Goal: Book appointment/travel/reservation

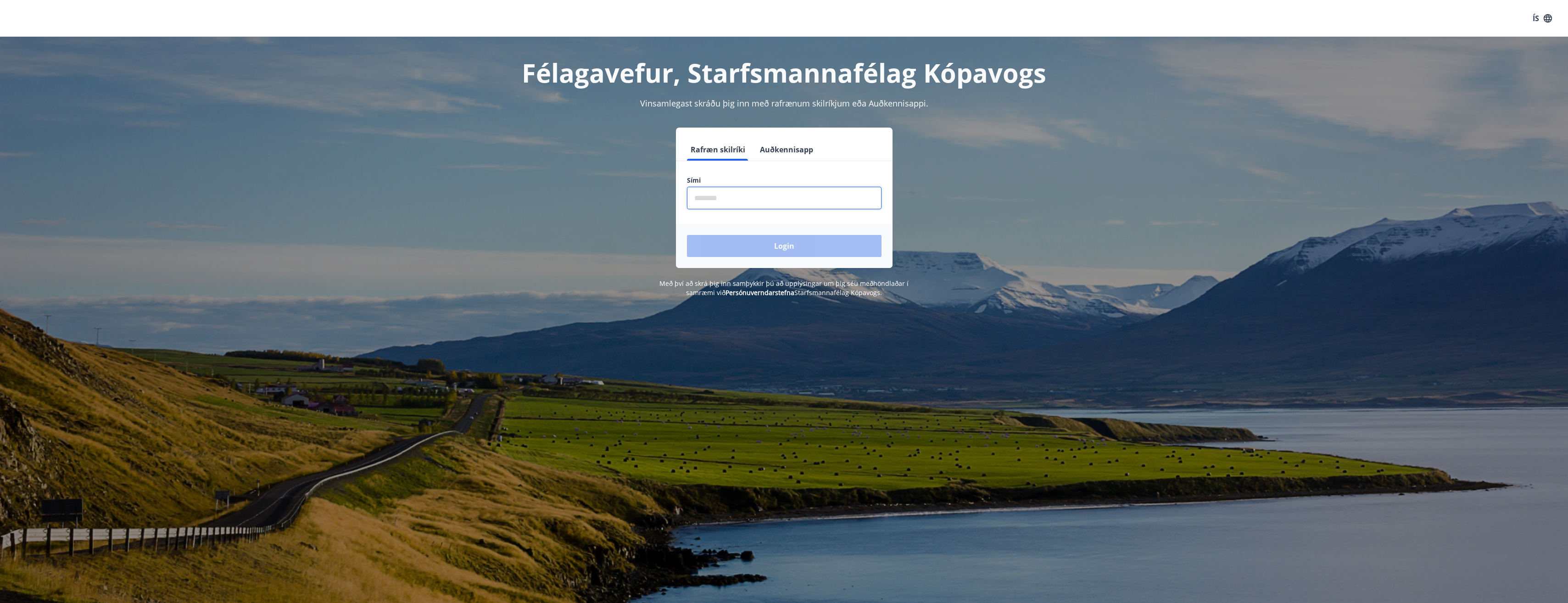
click at [720, 196] on input "phone" at bounding box center [784, 198] width 195 height 22
type input "********"
click at [777, 244] on button "Login" at bounding box center [784, 246] width 195 height 22
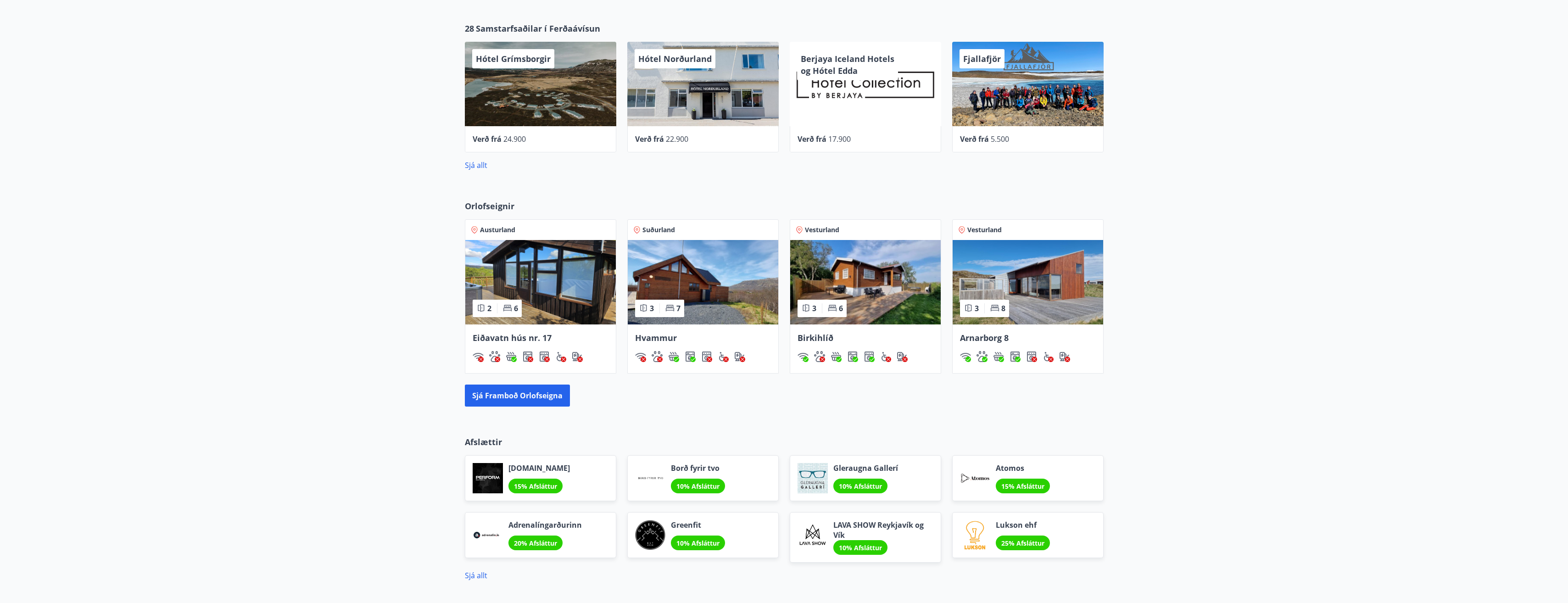
scroll to position [367, 0]
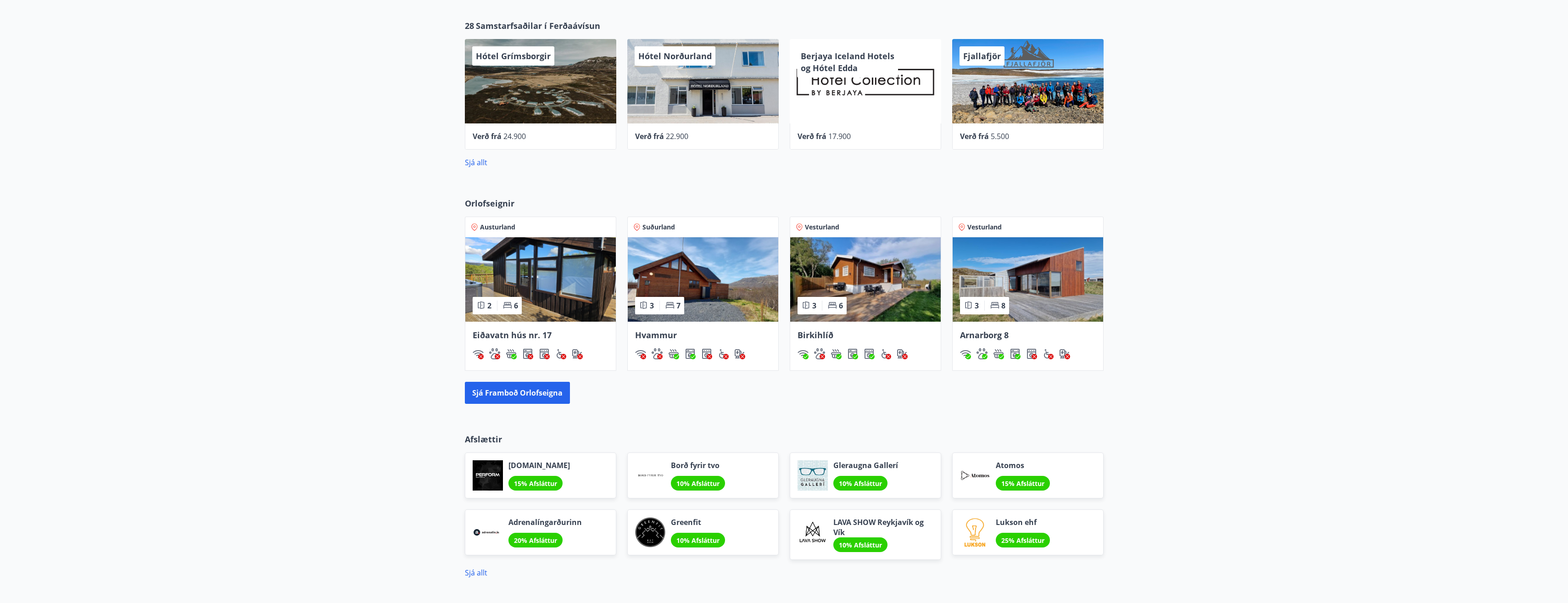
click at [867, 288] on img at bounding box center [866, 279] width 150 height 85
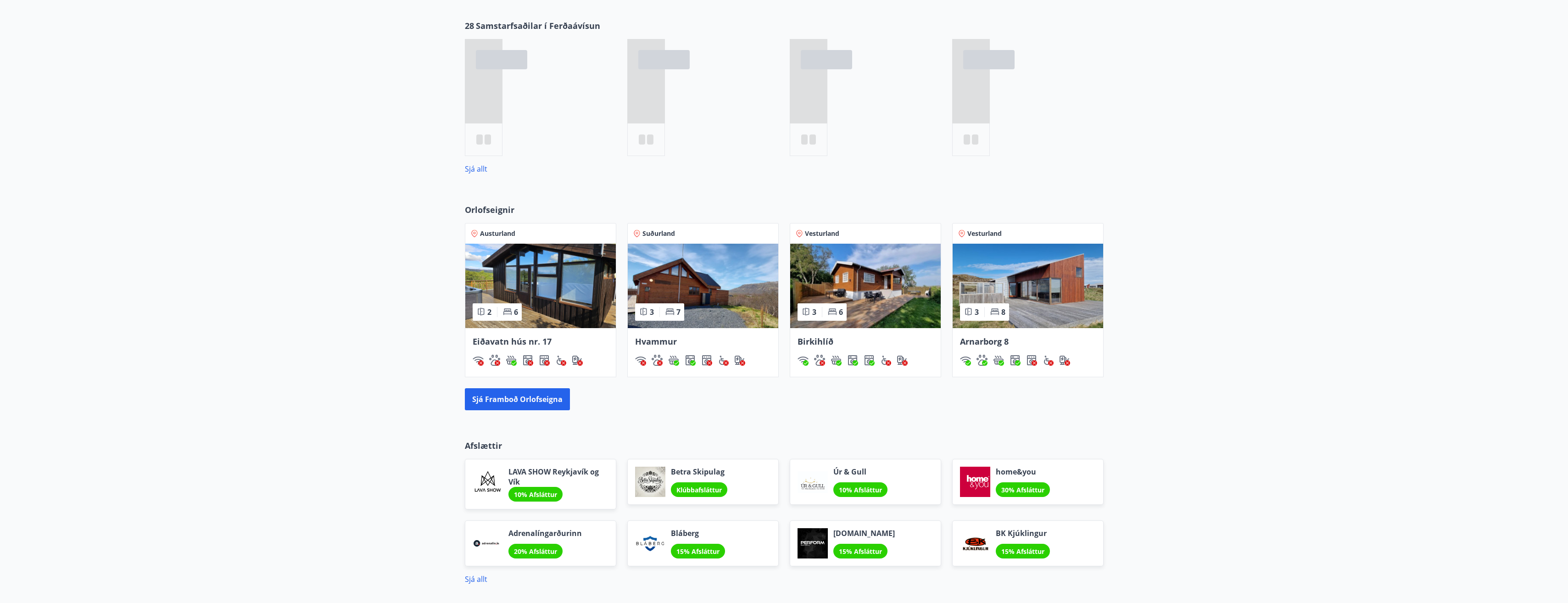
scroll to position [374, 0]
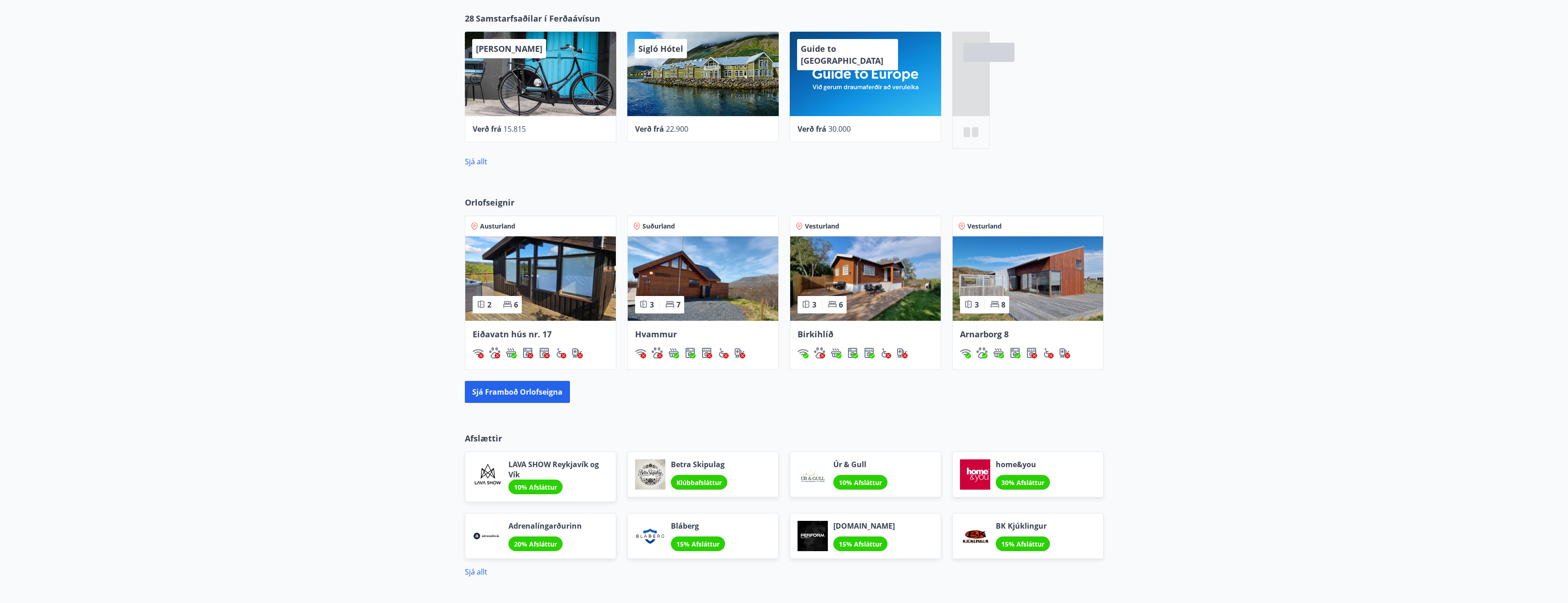
click at [1029, 273] on img at bounding box center [1028, 278] width 150 height 85
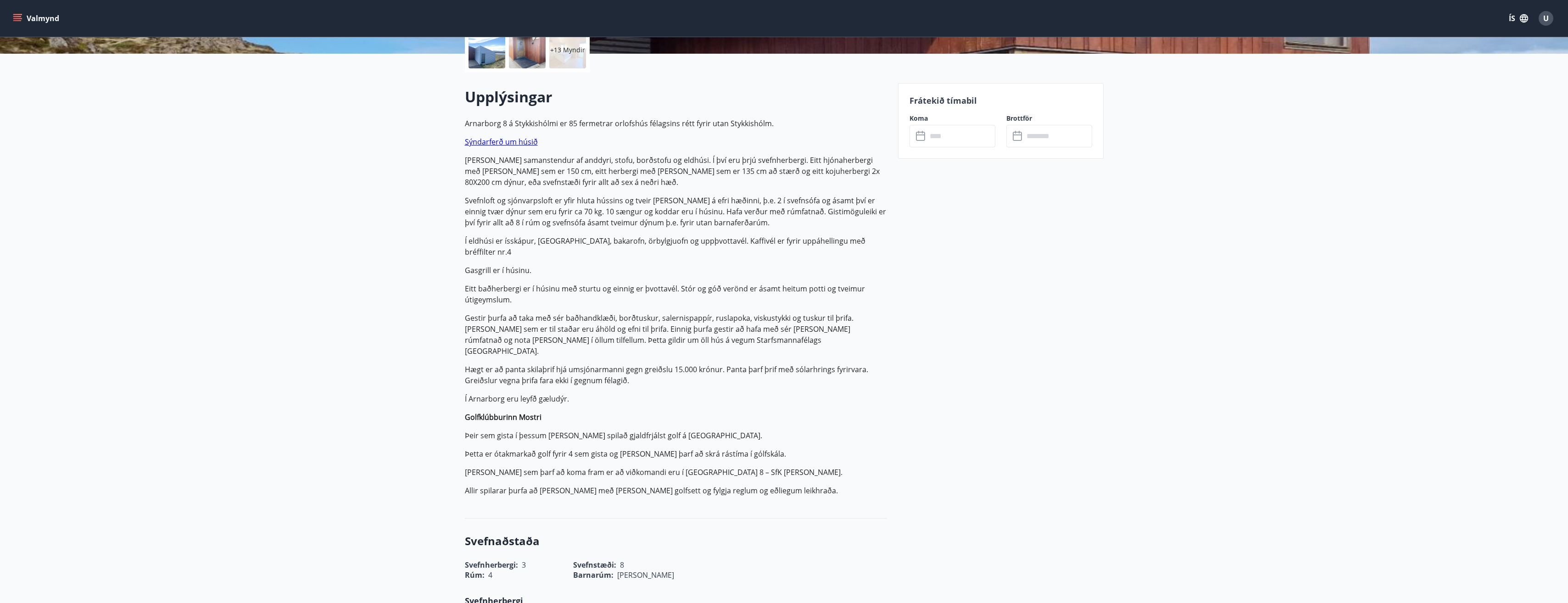
scroll to position [46, 0]
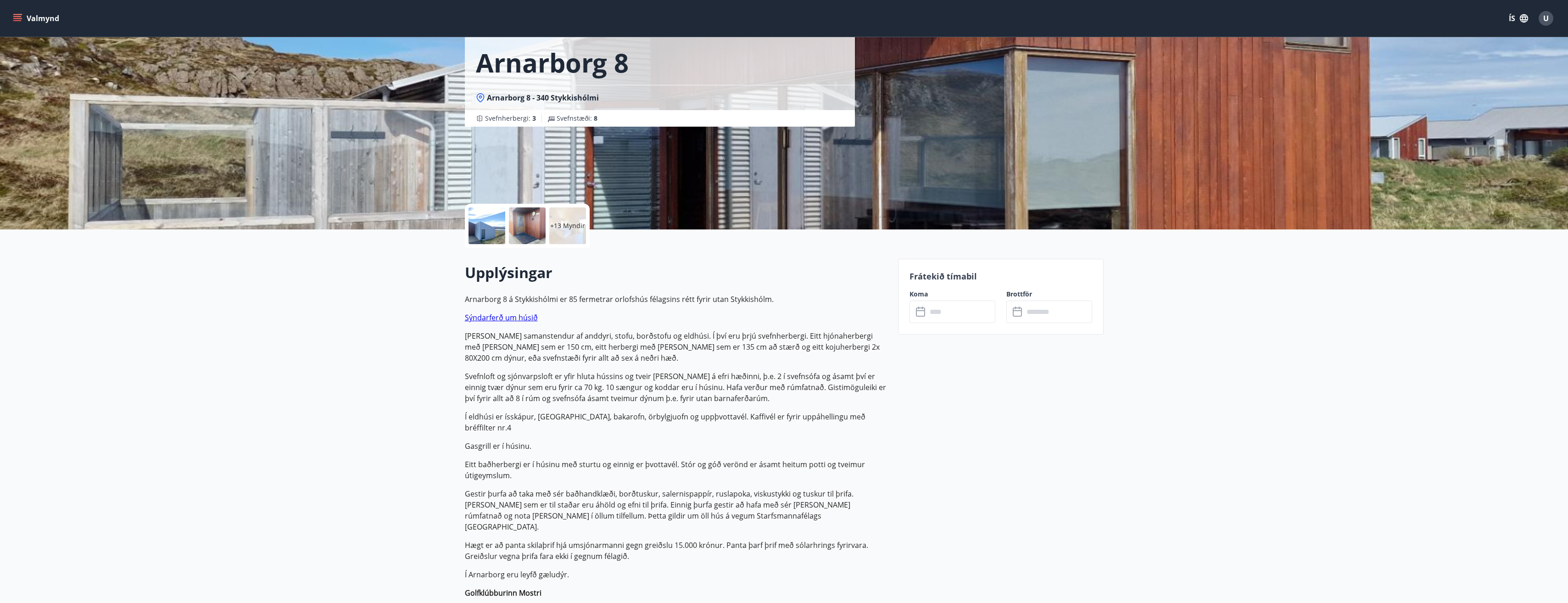
click at [514, 319] on link "Sýndarferð um húsið" at bounding box center [501, 318] width 73 height 10
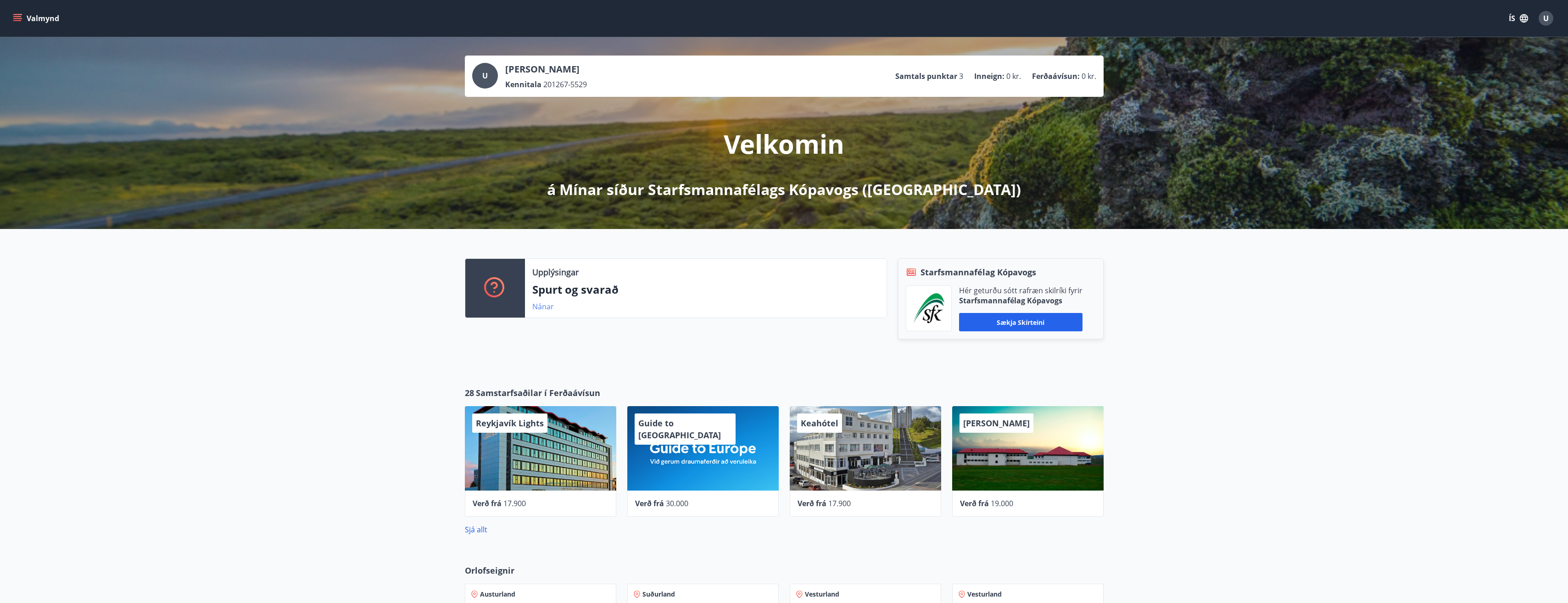
click at [537, 307] on link "Nánar" at bounding box center [543, 307] width 21 height 10
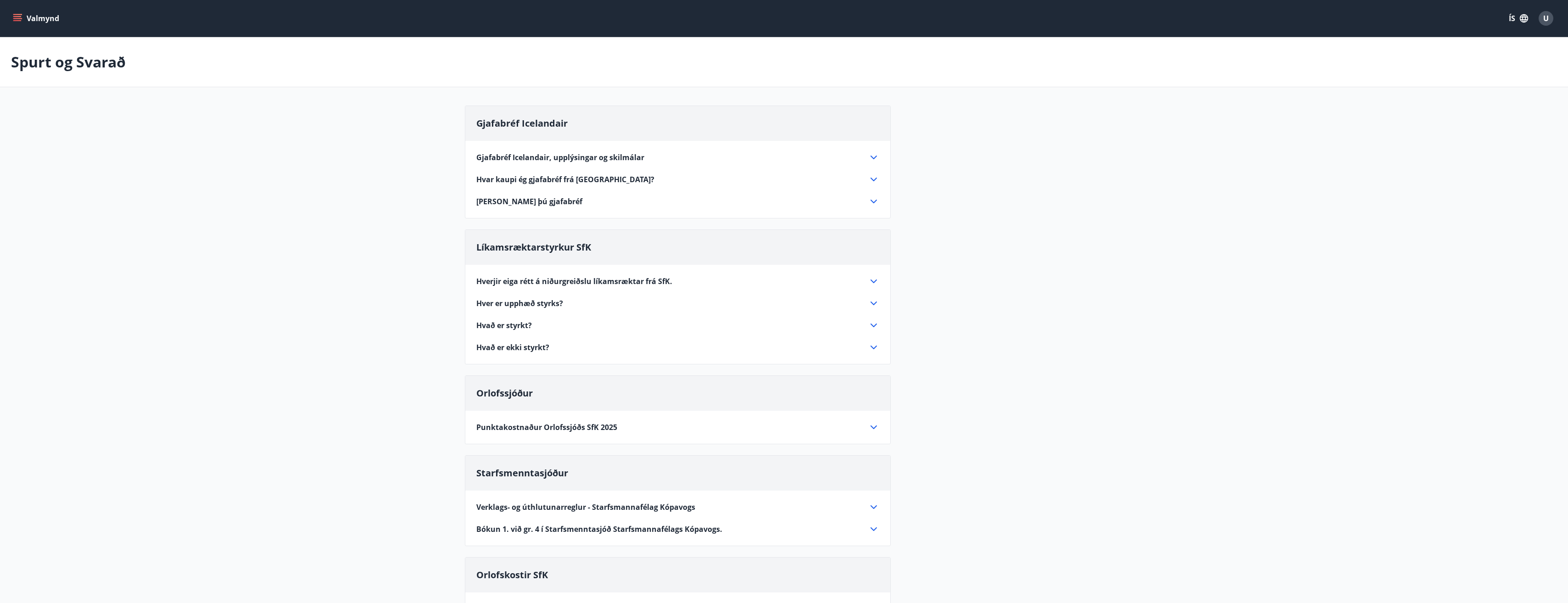
click at [18, 18] on icon "menu" at bounding box center [17, 18] width 9 height 9
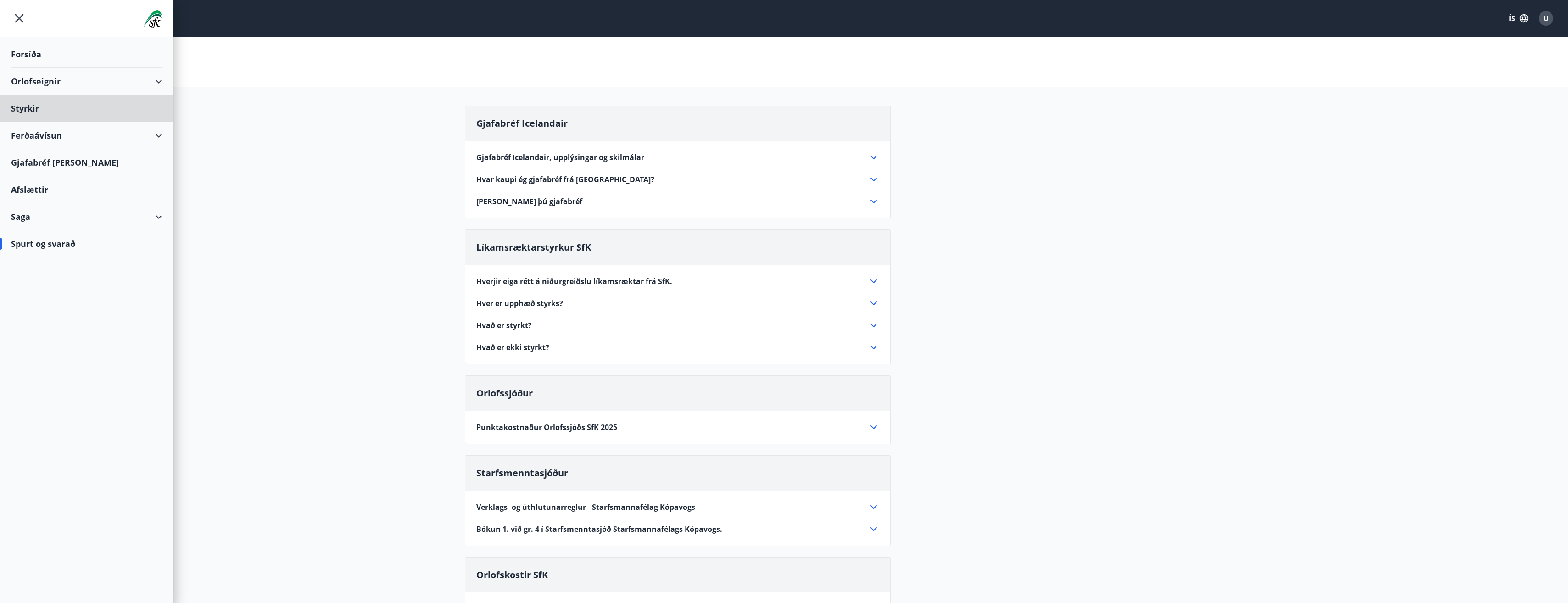
click at [28, 56] on div "Forsíða" at bounding box center [86, 55] width 151 height 27
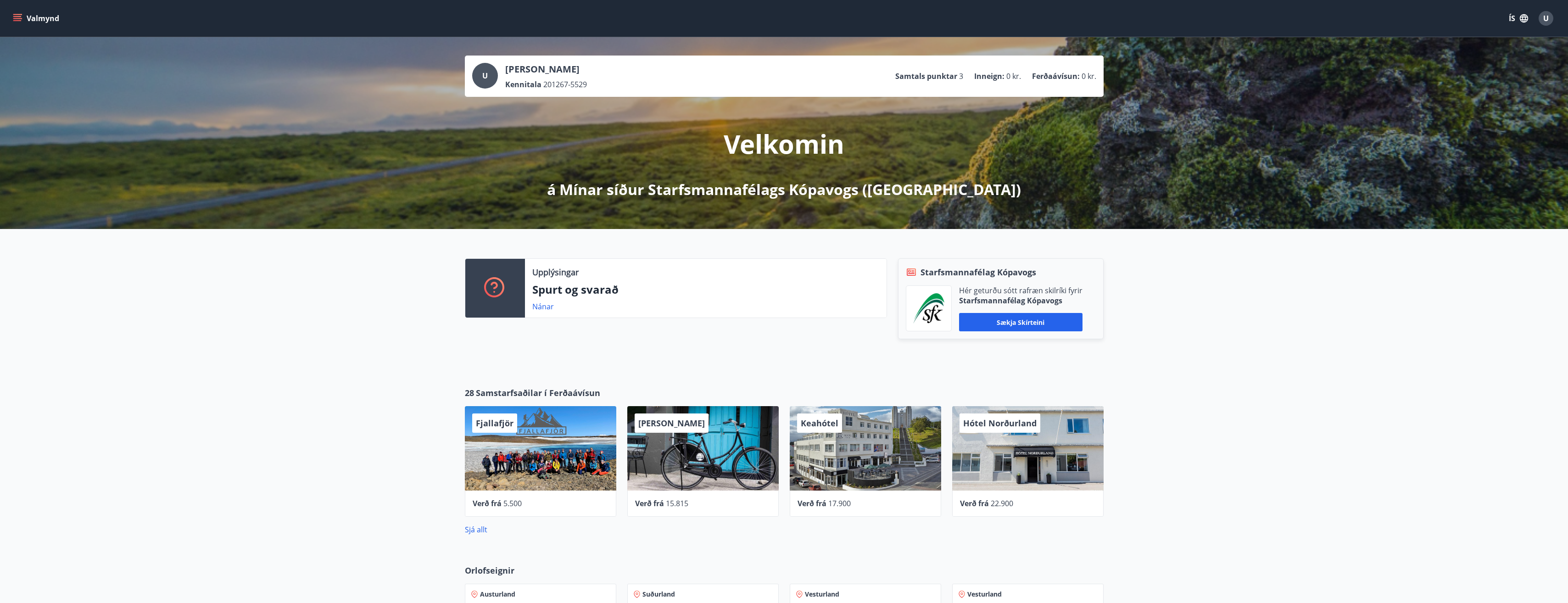
click at [19, 15] on icon "menu" at bounding box center [17, 18] width 9 height 9
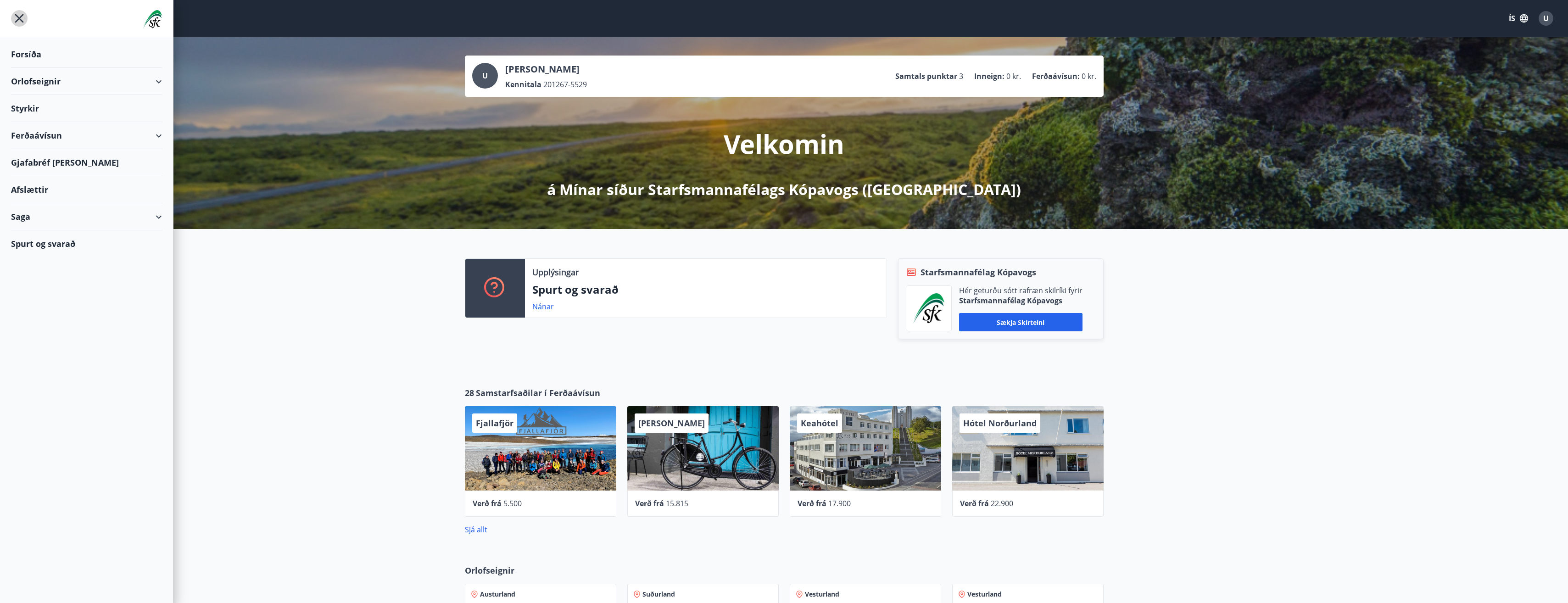
click at [26, 15] on icon "menu" at bounding box center [19, 18] width 16 height 16
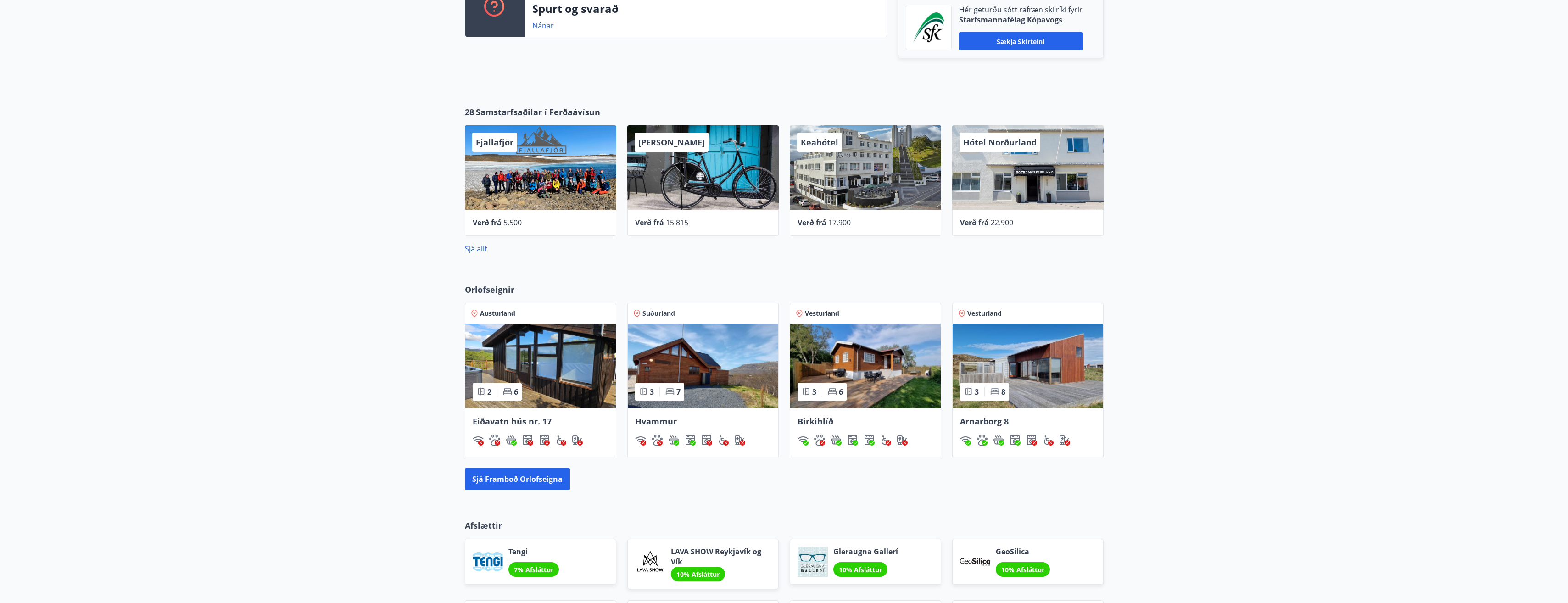
scroll to position [321, 0]
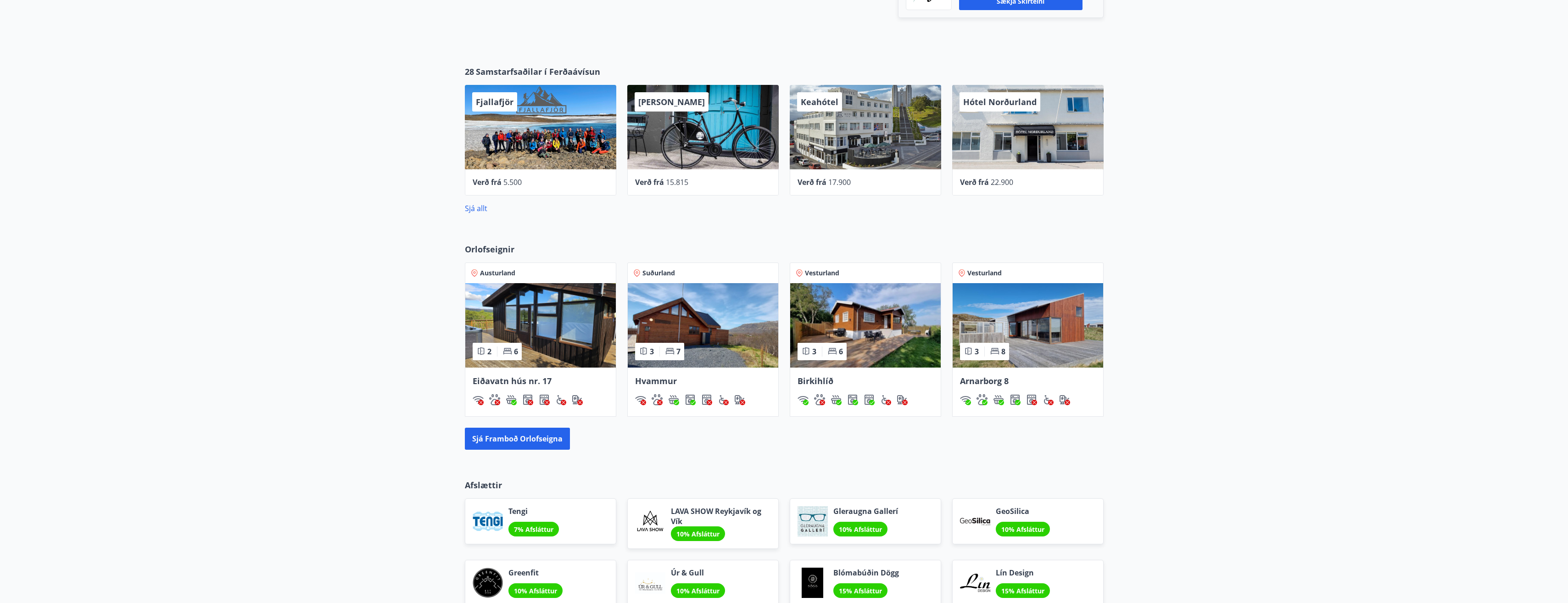
click at [667, 381] on span "Hvammur" at bounding box center [655, 380] width 42 height 11
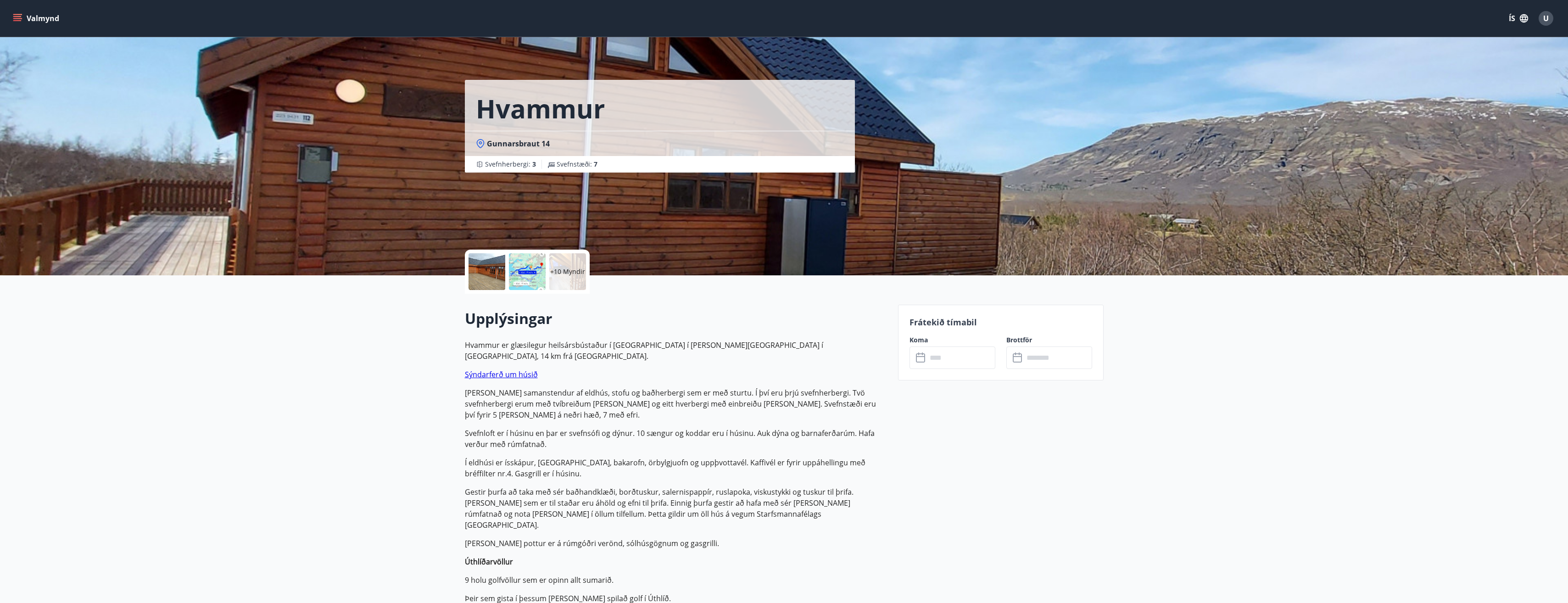
click at [531, 269] on div at bounding box center [527, 271] width 37 height 37
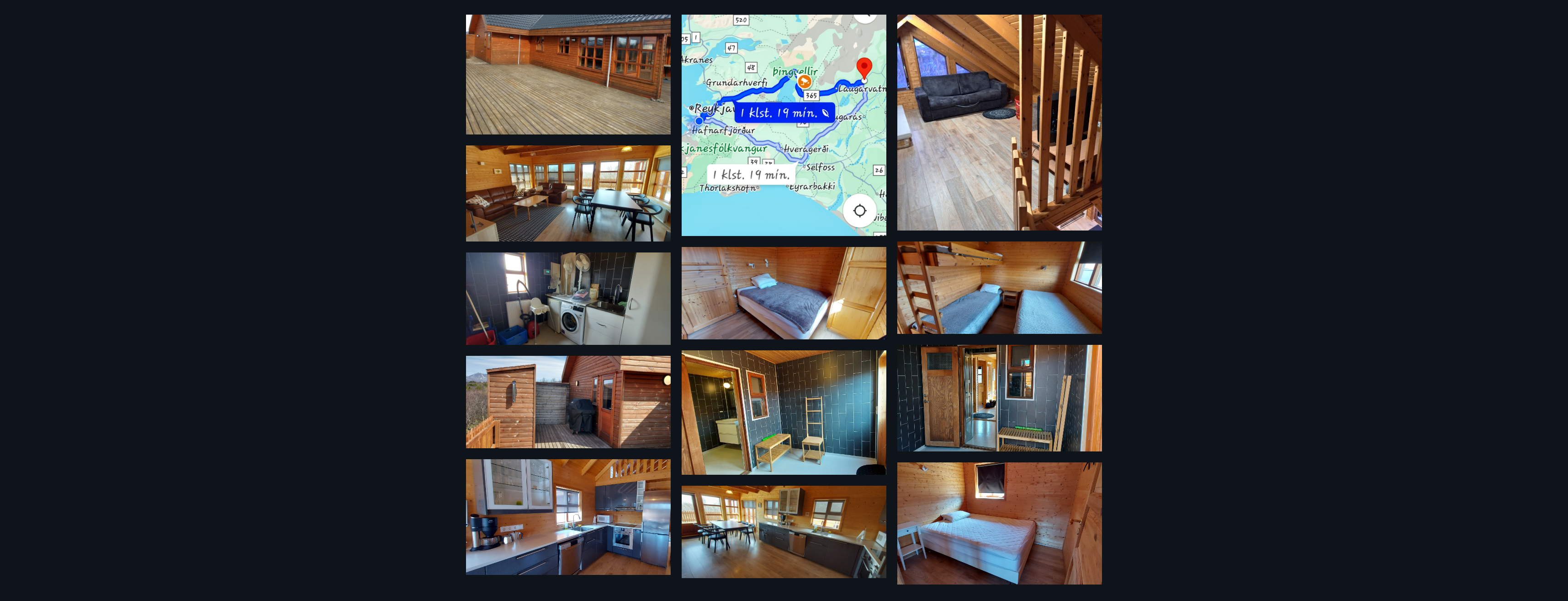
scroll to position [72, 0]
click at [572, 57] on img at bounding box center [568, 56] width 205 height 153
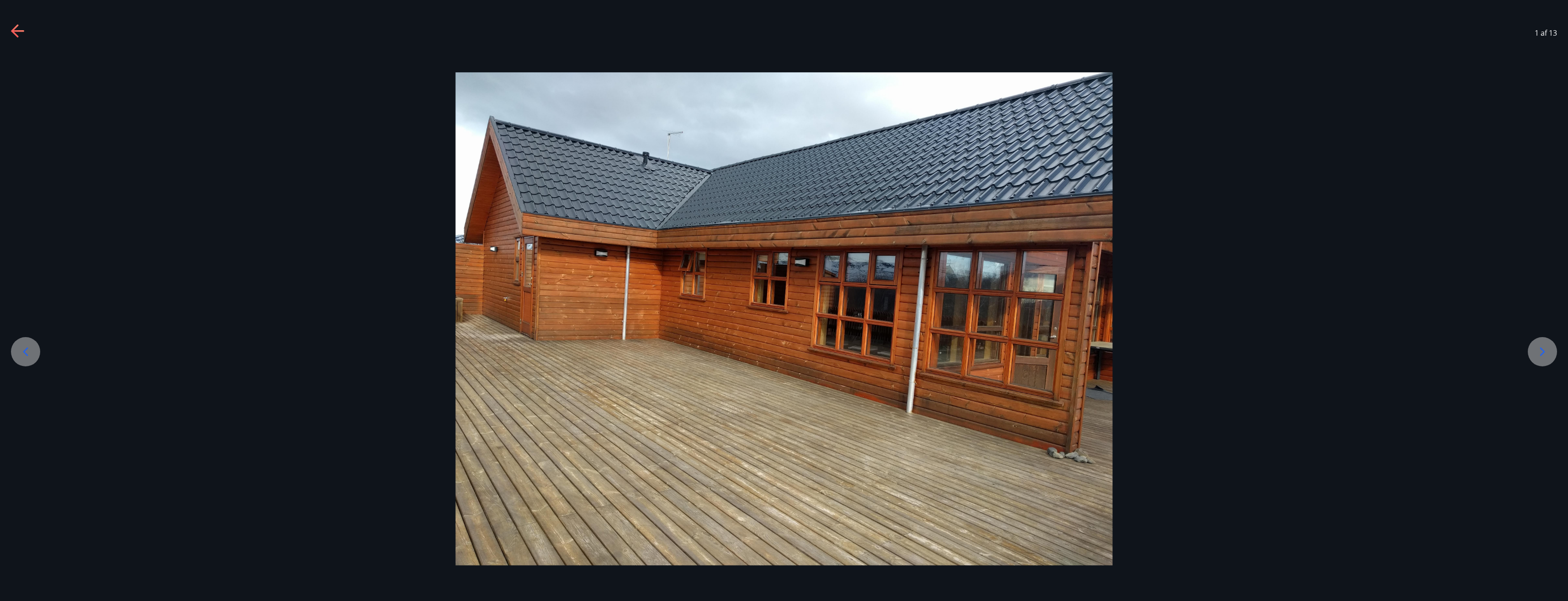
click at [1545, 352] on icon at bounding box center [1542, 351] width 14 height 14
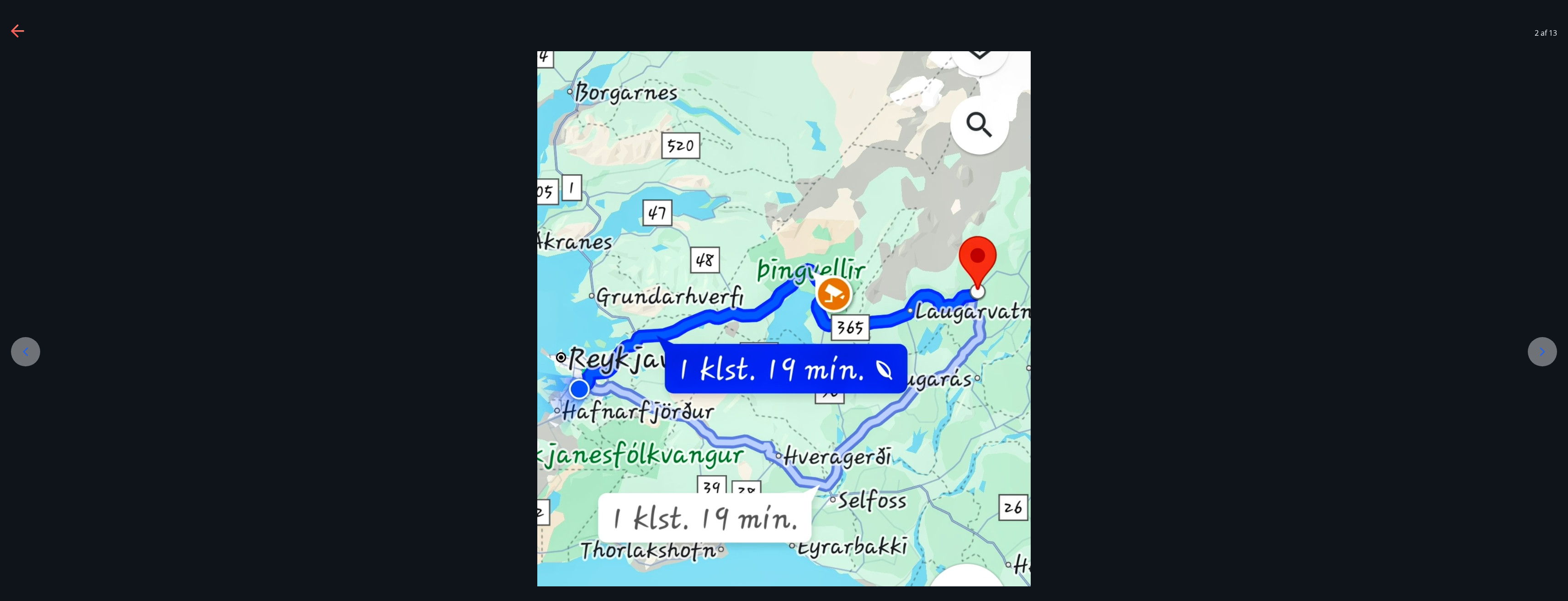
click at [1545, 352] on icon at bounding box center [1542, 351] width 14 height 14
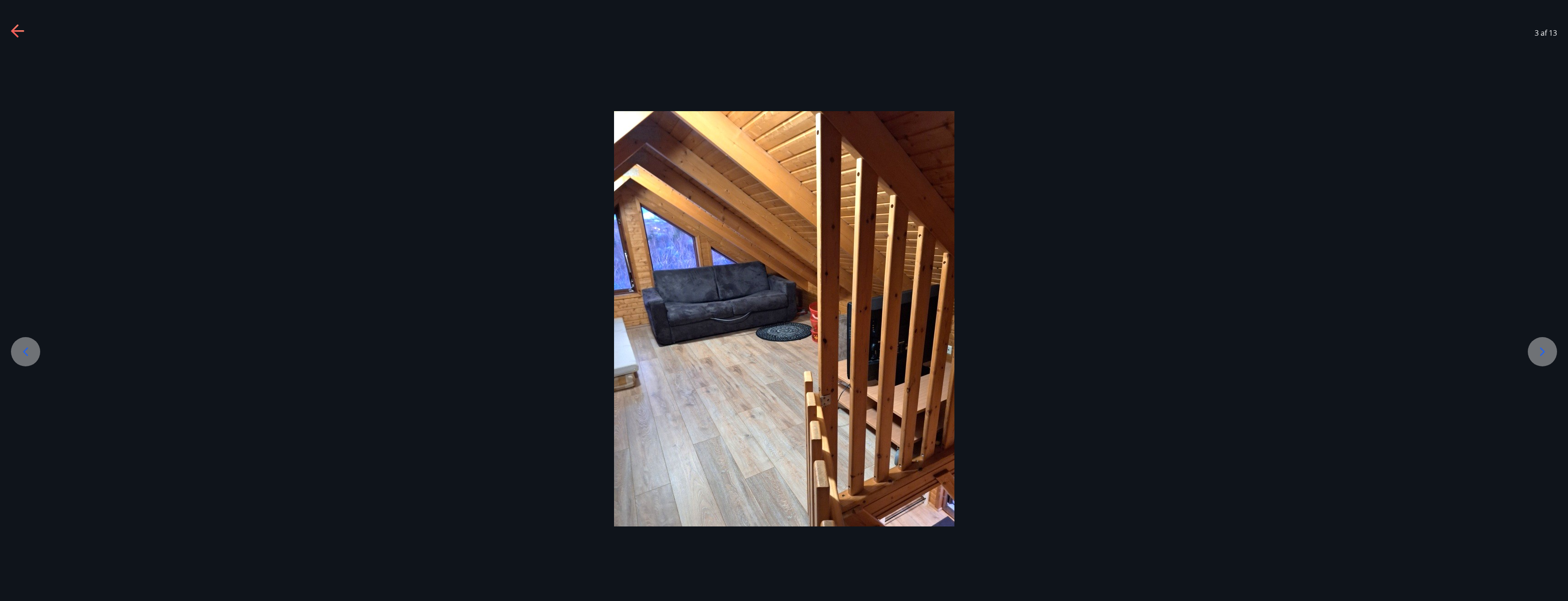
click at [1545, 352] on icon at bounding box center [1542, 351] width 14 height 14
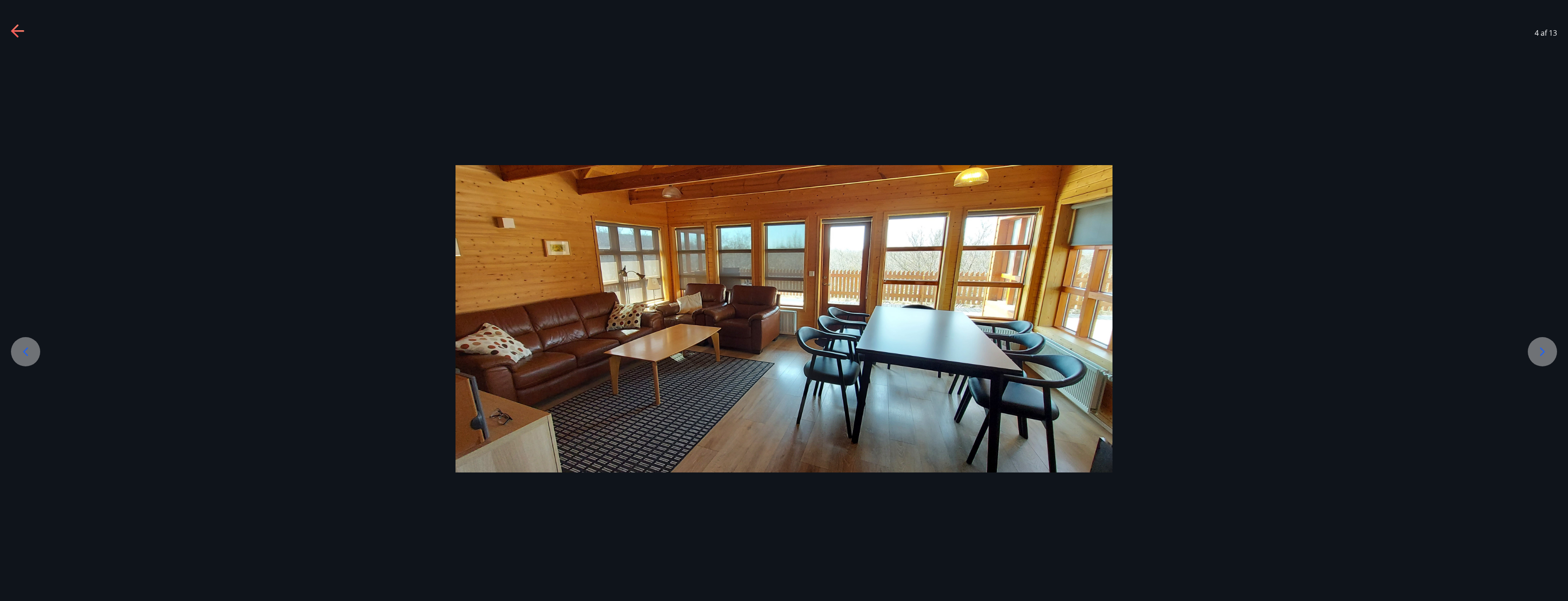
click at [1545, 352] on icon at bounding box center [1542, 351] width 14 height 14
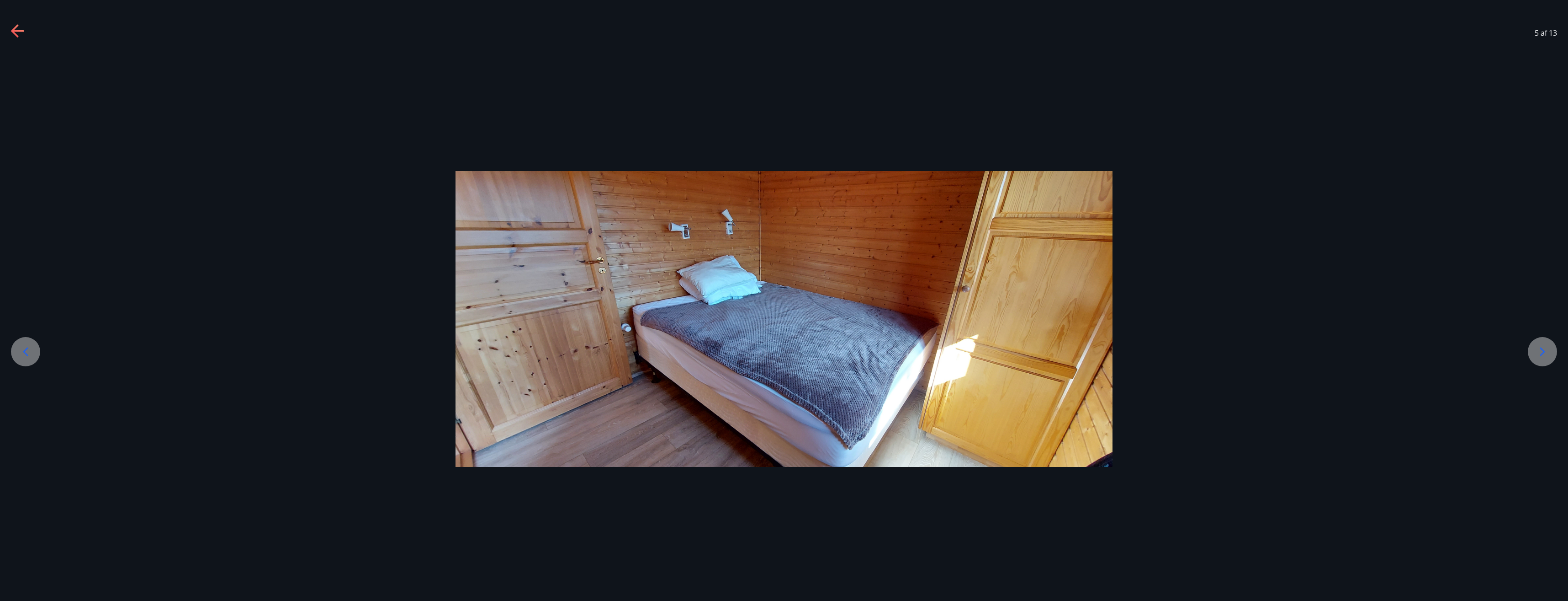
click at [1545, 352] on icon at bounding box center [1542, 351] width 14 height 14
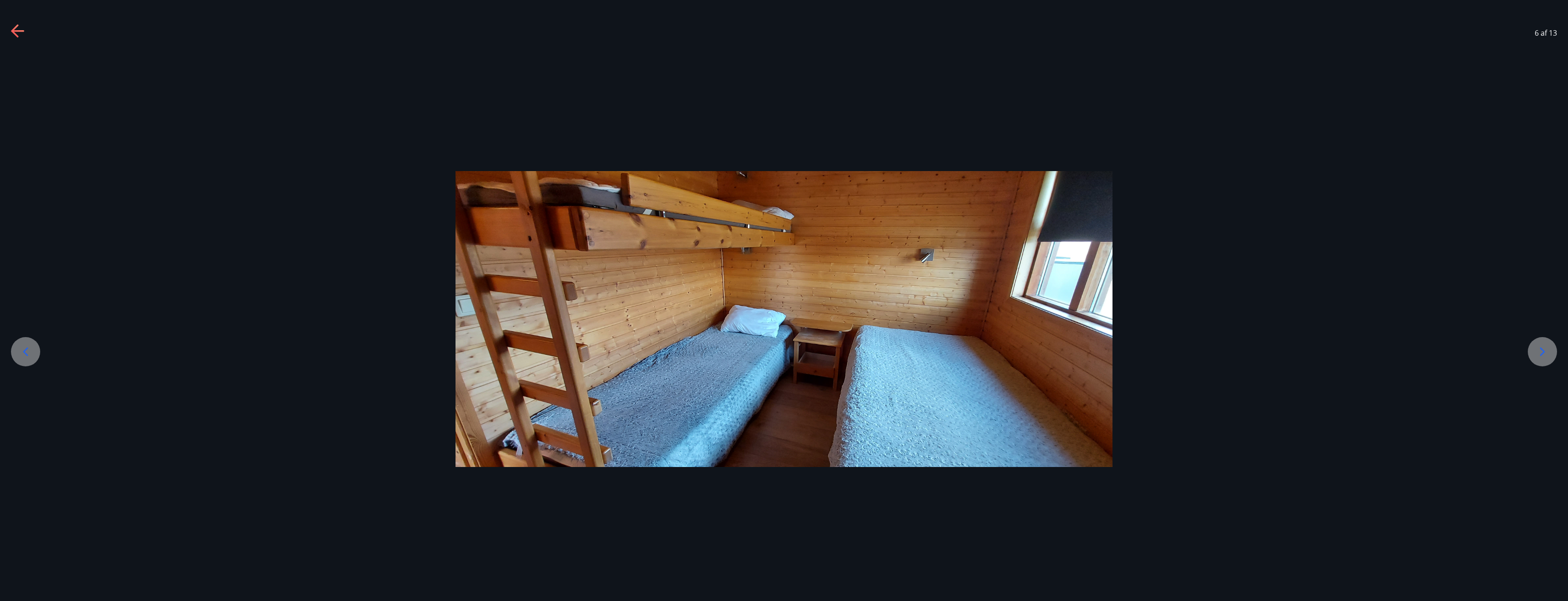
click at [1545, 352] on icon at bounding box center [1542, 351] width 14 height 14
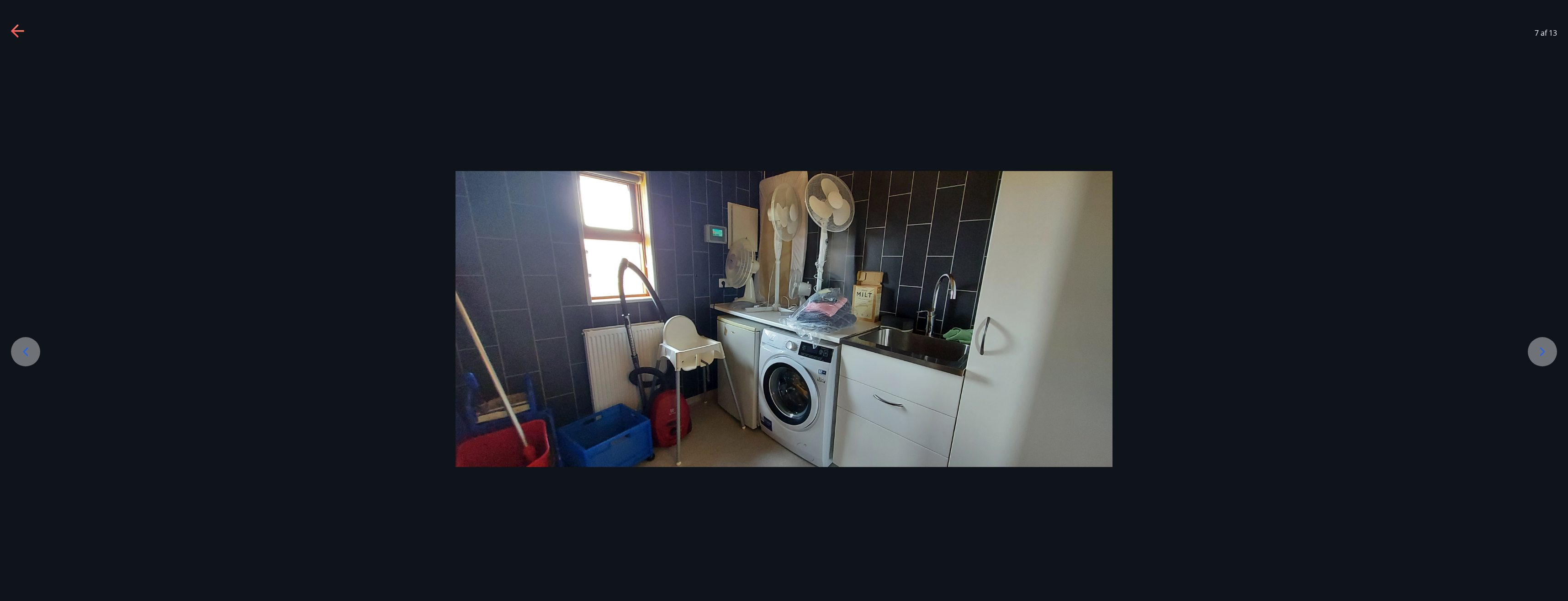
click at [1545, 352] on icon at bounding box center [1542, 351] width 14 height 14
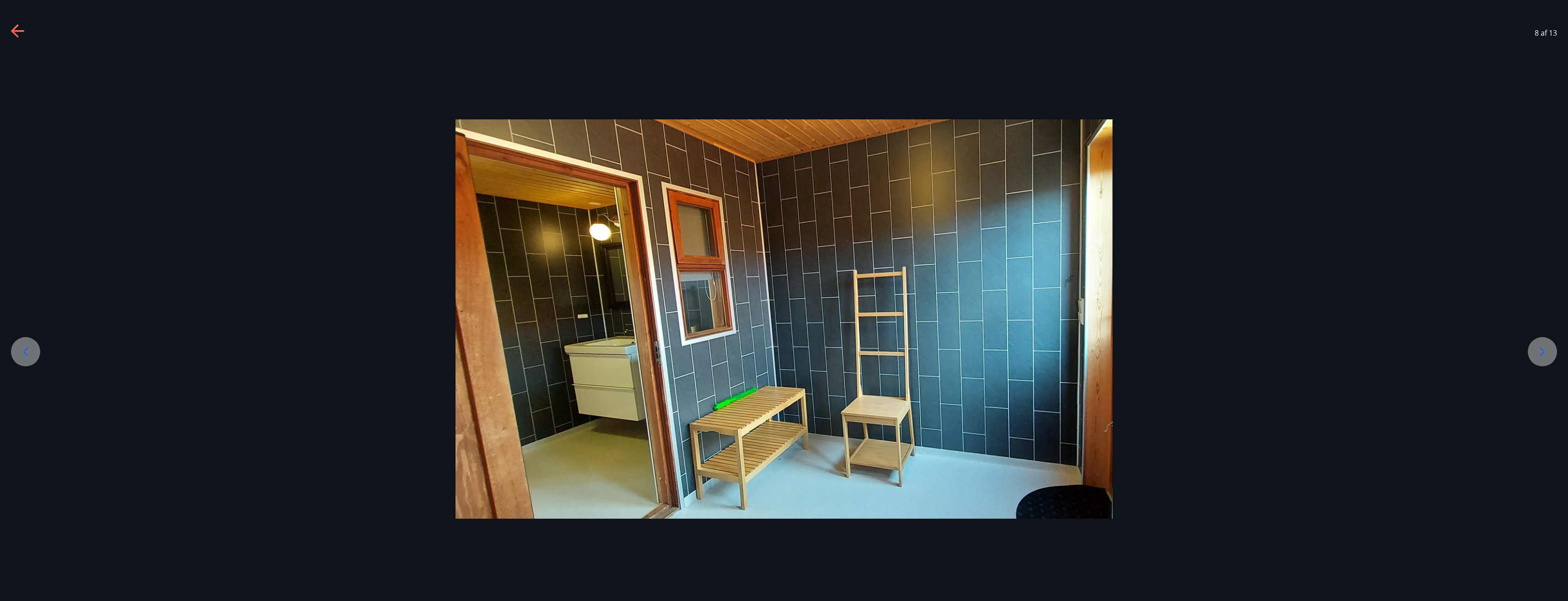
click at [1545, 352] on icon at bounding box center [1542, 351] width 14 height 14
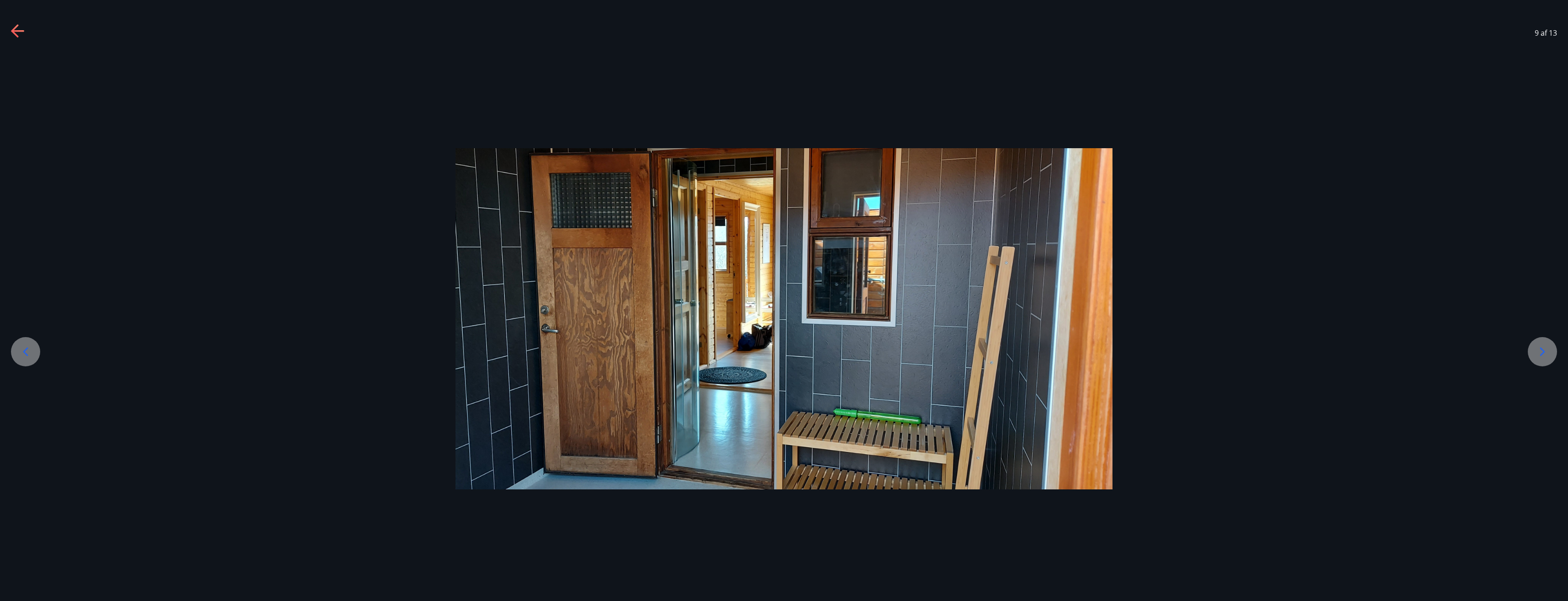
click at [1545, 352] on icon at bounding box center [1542, 351] width 14 height 14
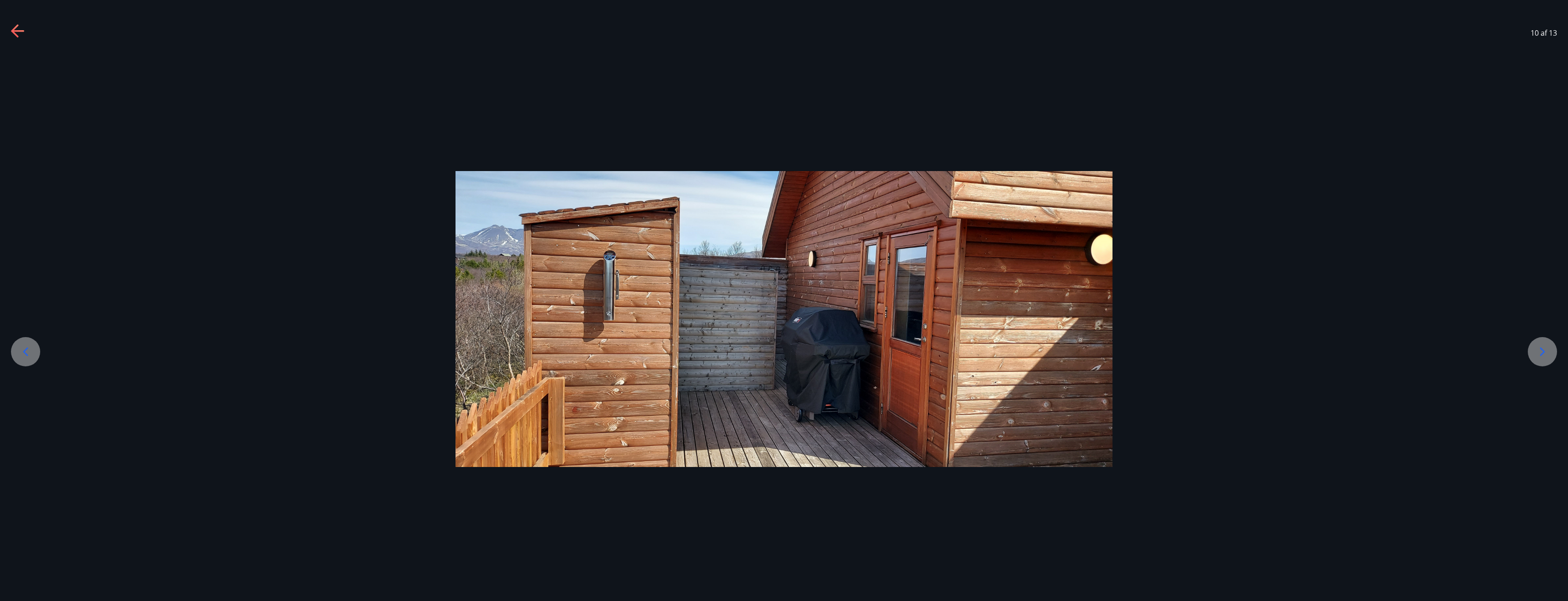
click at [1545, 352] on icon at bounding box center [1542, 351] width 14 height 14
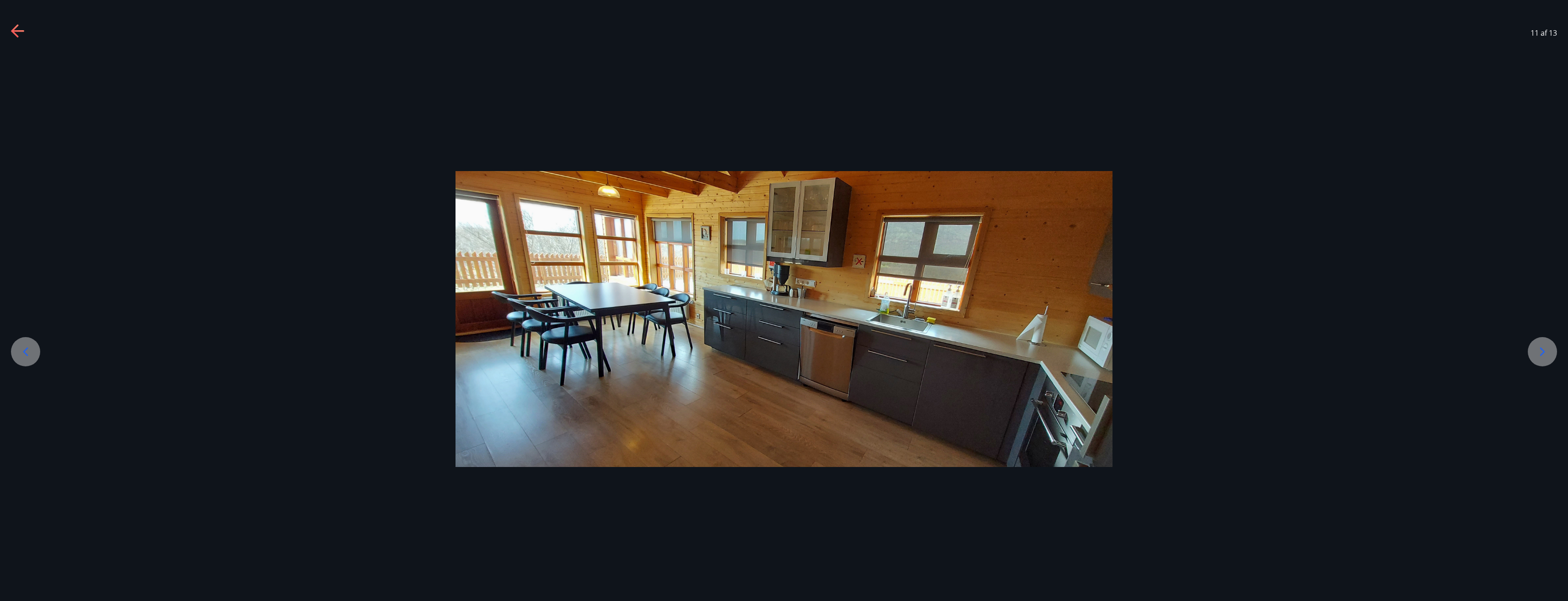
click at [1545, 352] on icon at bounding box center [1542, 351] width 14 height 14
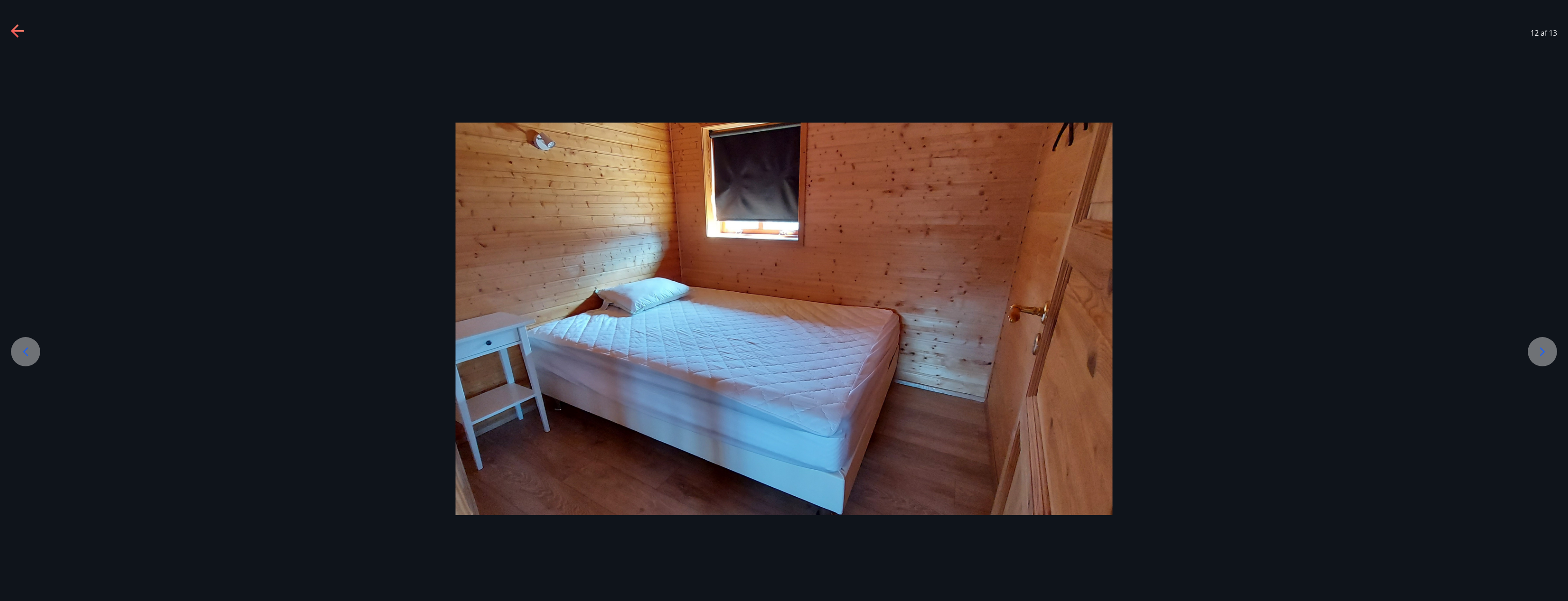
click at [1545, 352] on icon at bounding box center [1542, 351] width 14 height 14
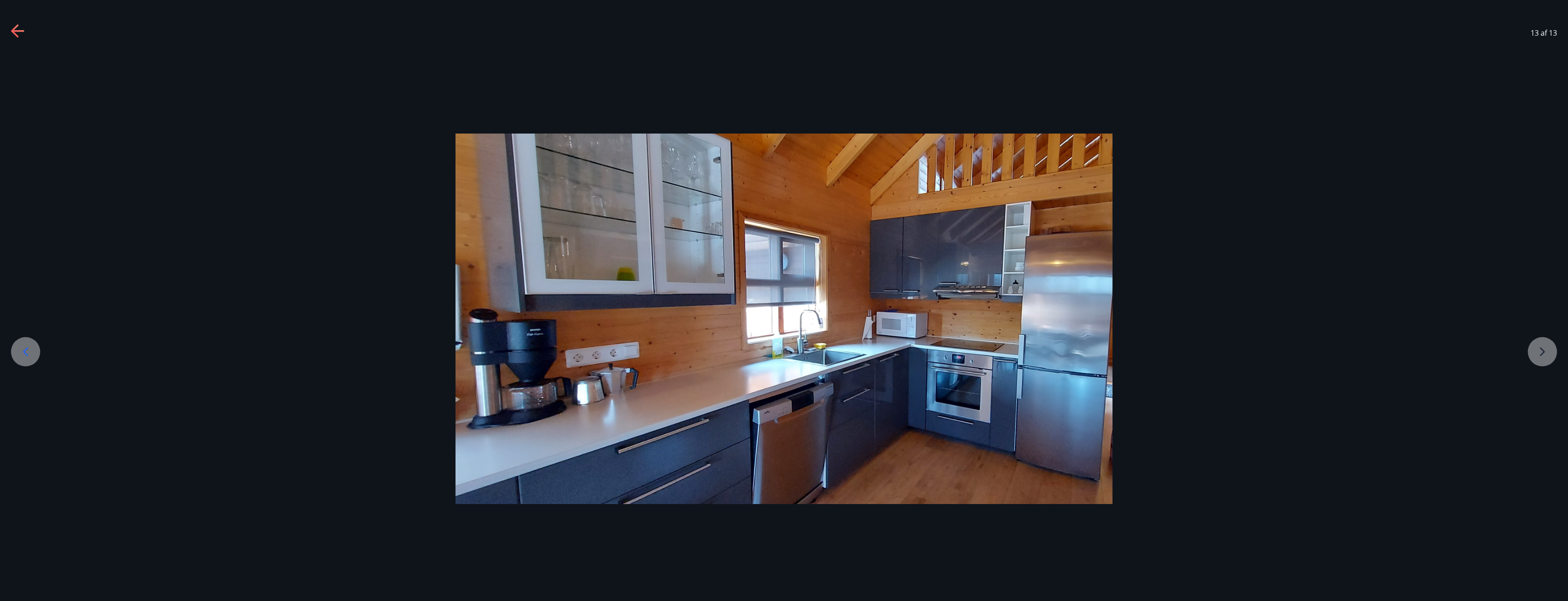
click at [1545, 352] on div at bounding box center [784, 319] width 1568 height 371
click at [14, 31] on icon at bounding box center [14, 30] width 8 height 13
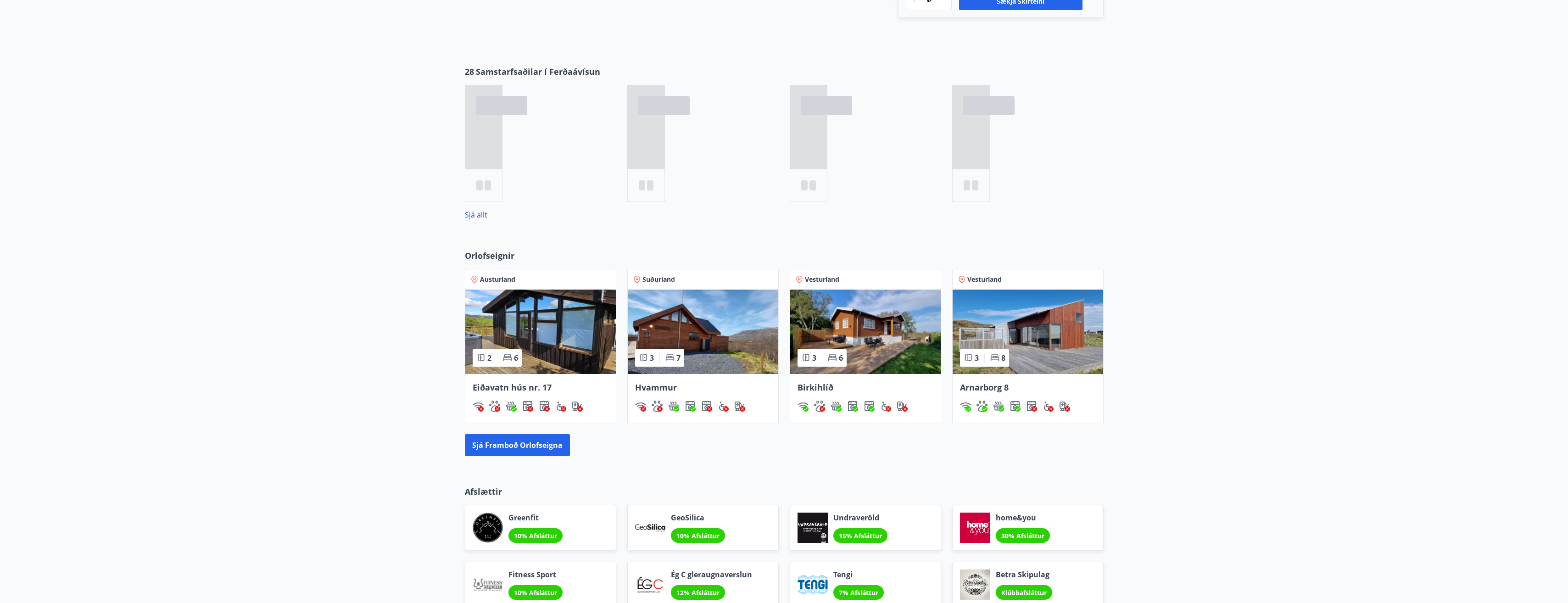
scroll to position [329, 0]
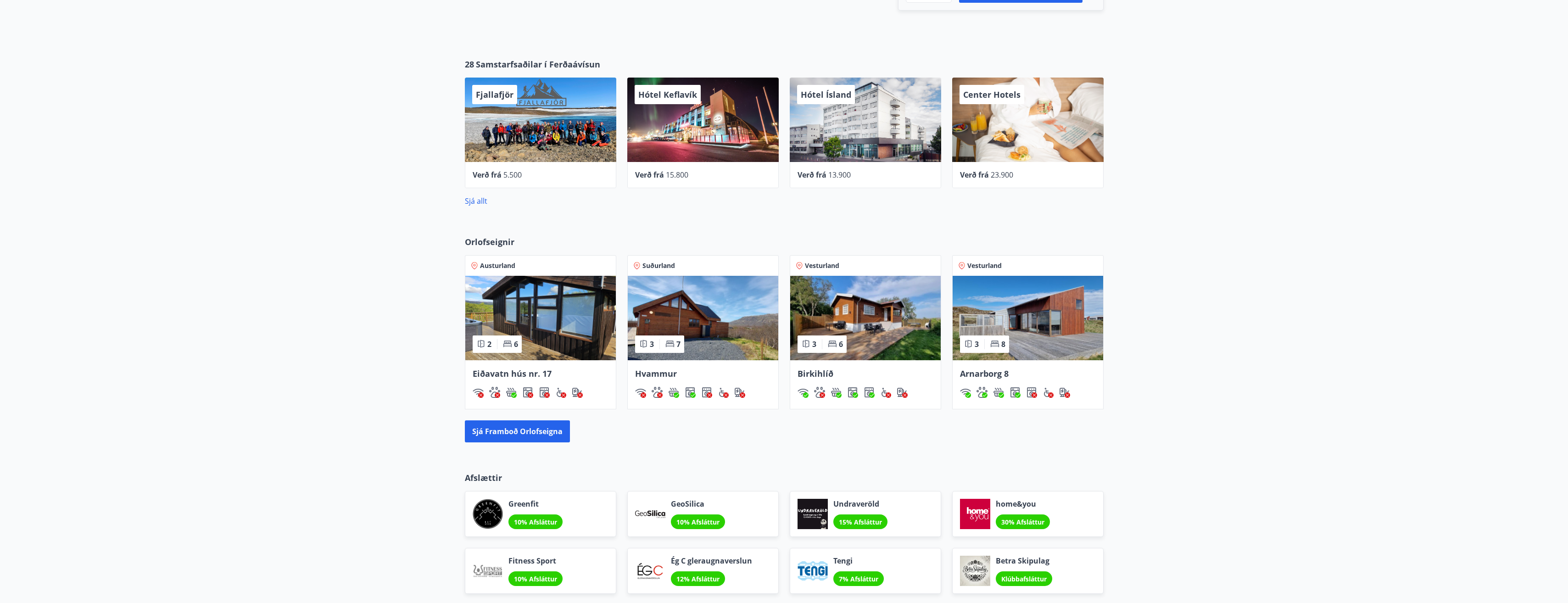
click at [884, 326] on img at bounding box center [866, 318] width 150 height 85
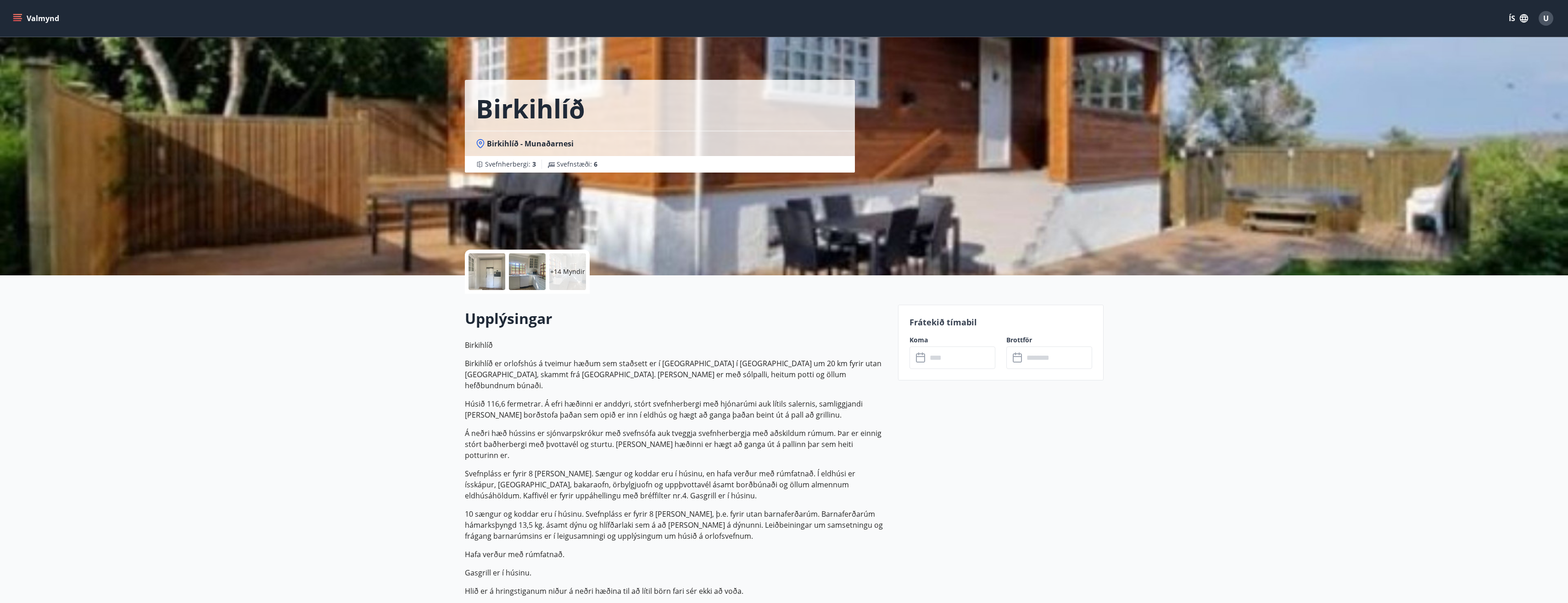
click at [490, 273] on div at bounding box center [486, 271] width 37 height 37
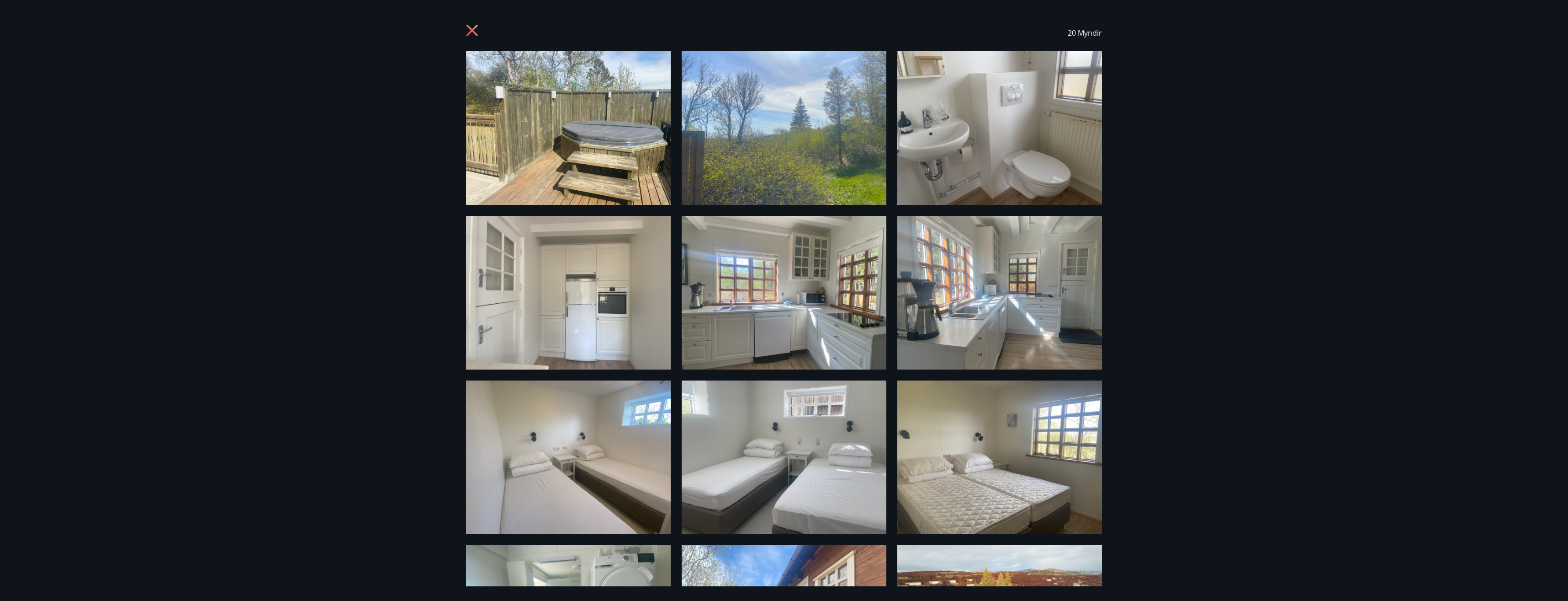
click at [577, 164] on img at bounding box center [568, 128] width 205 height 153
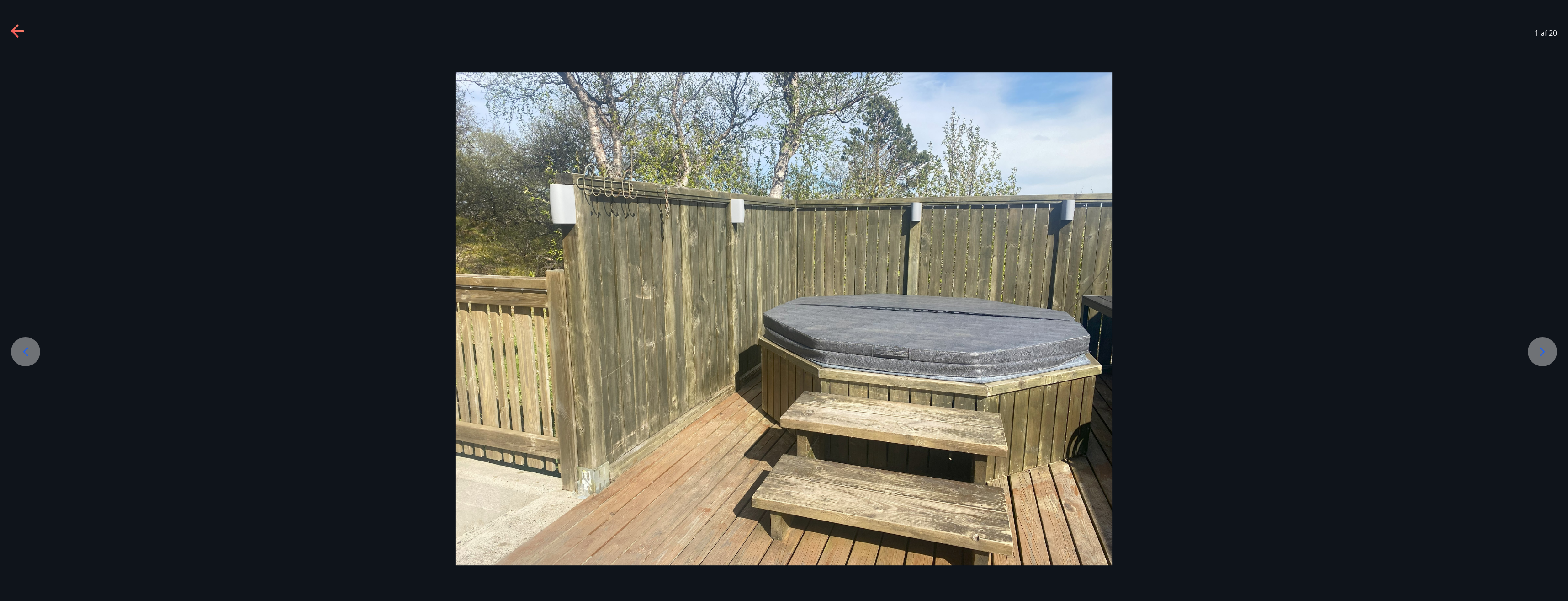
click at [1538, 350] on icon at bounding box center [1542, 351] width 14 height 14
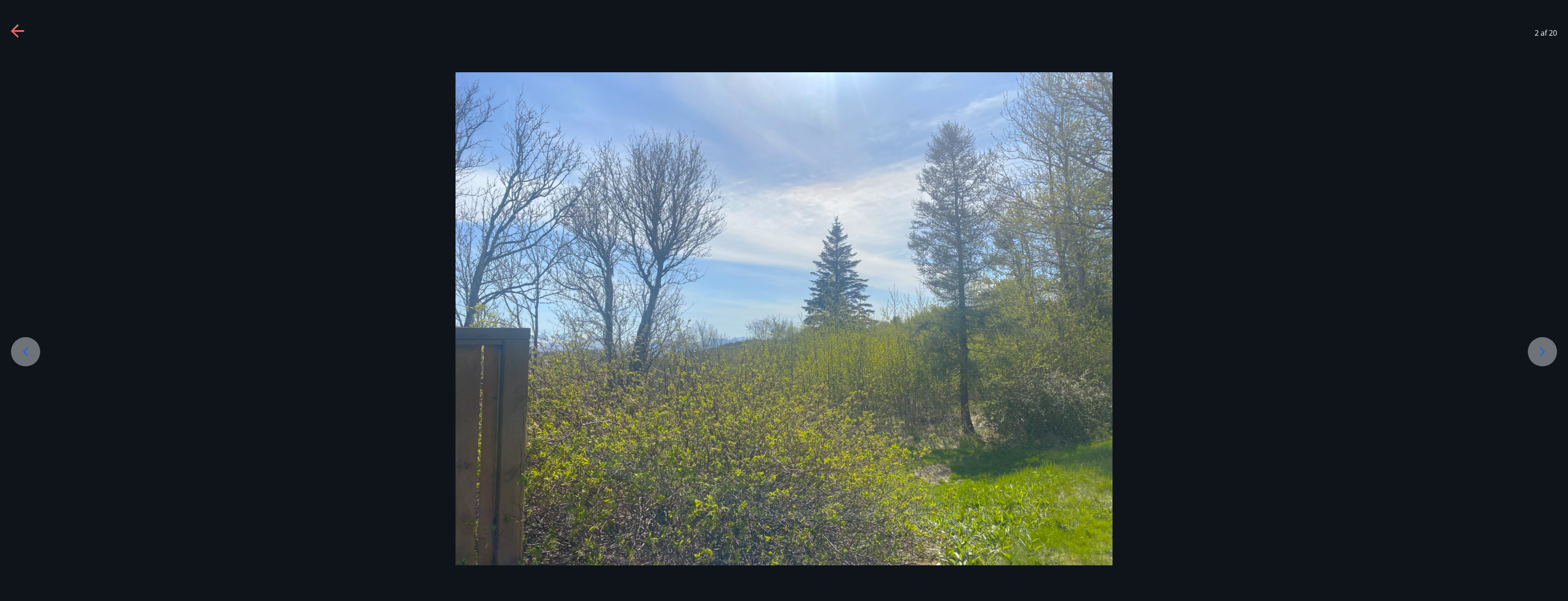
click at [1538, 350] on icon at bounding box center [1542, 351] width 14 height 14
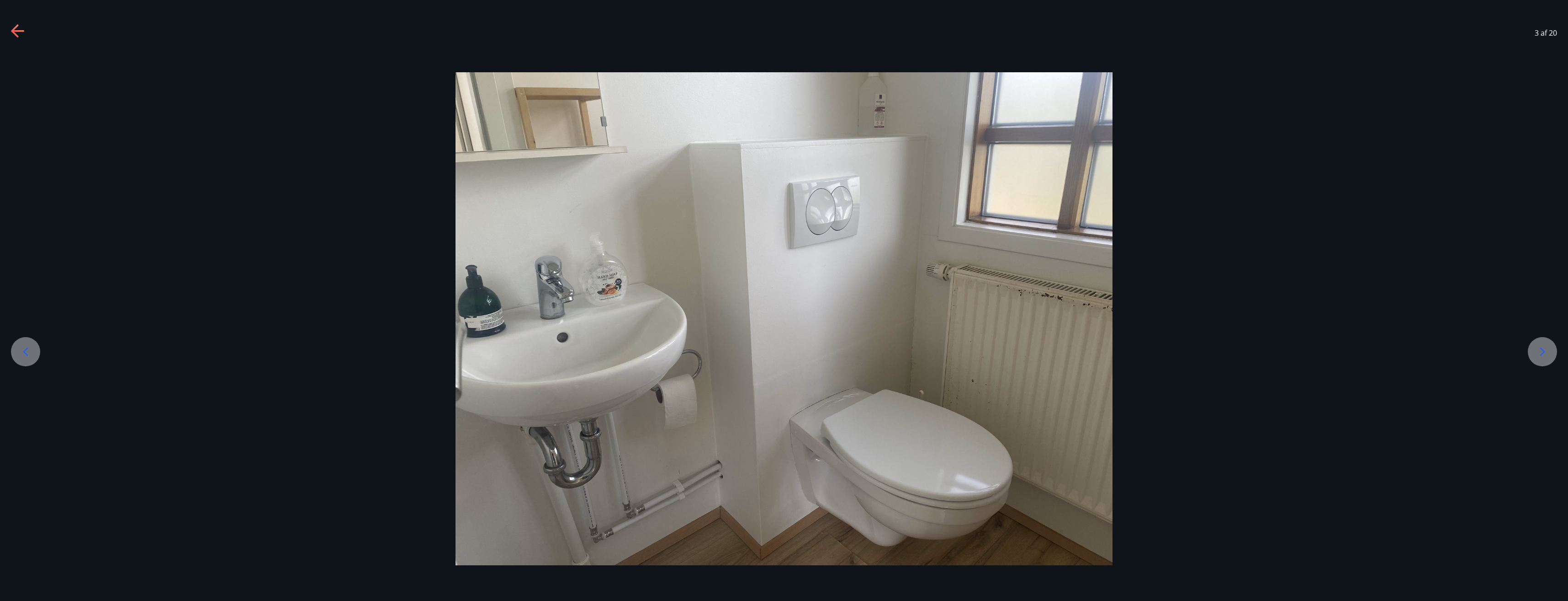
click at [1537, 349] on icon at bounding box center [1542, 351] width 14 height 14
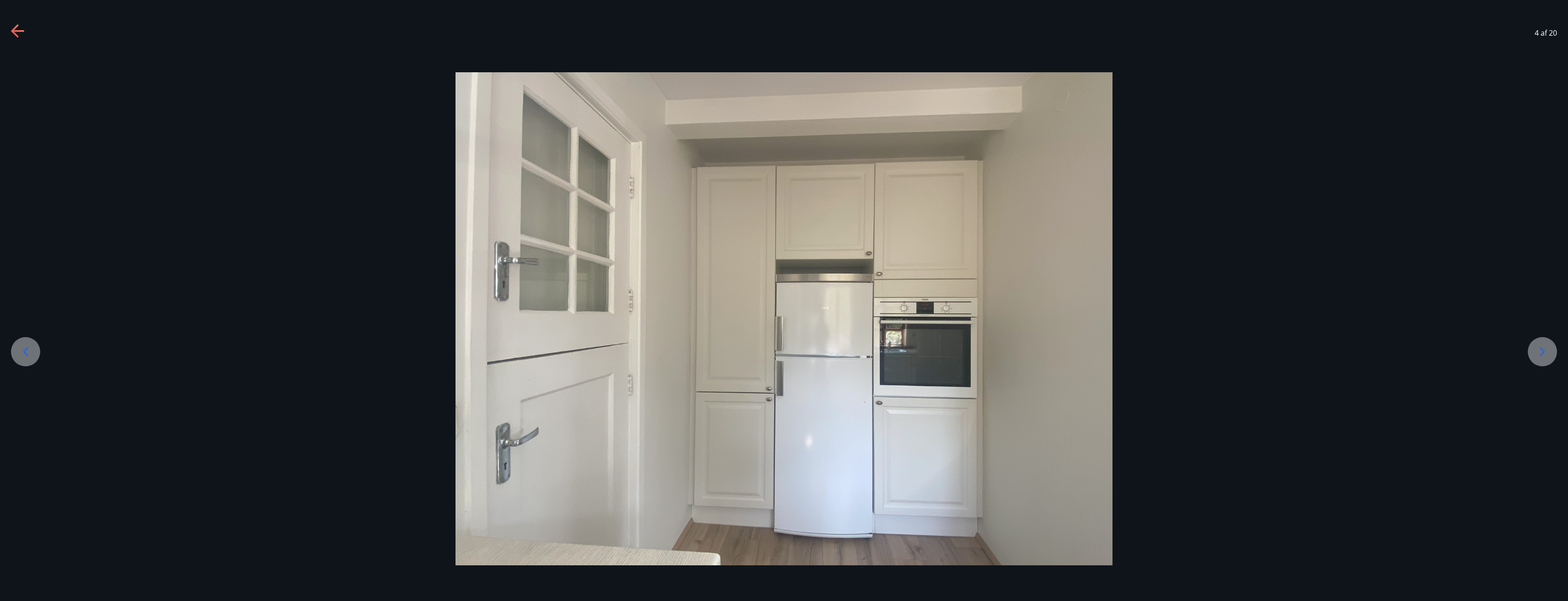
click at [1537, 349] on icon at bounding box center [1542, 351] width 14 height 14
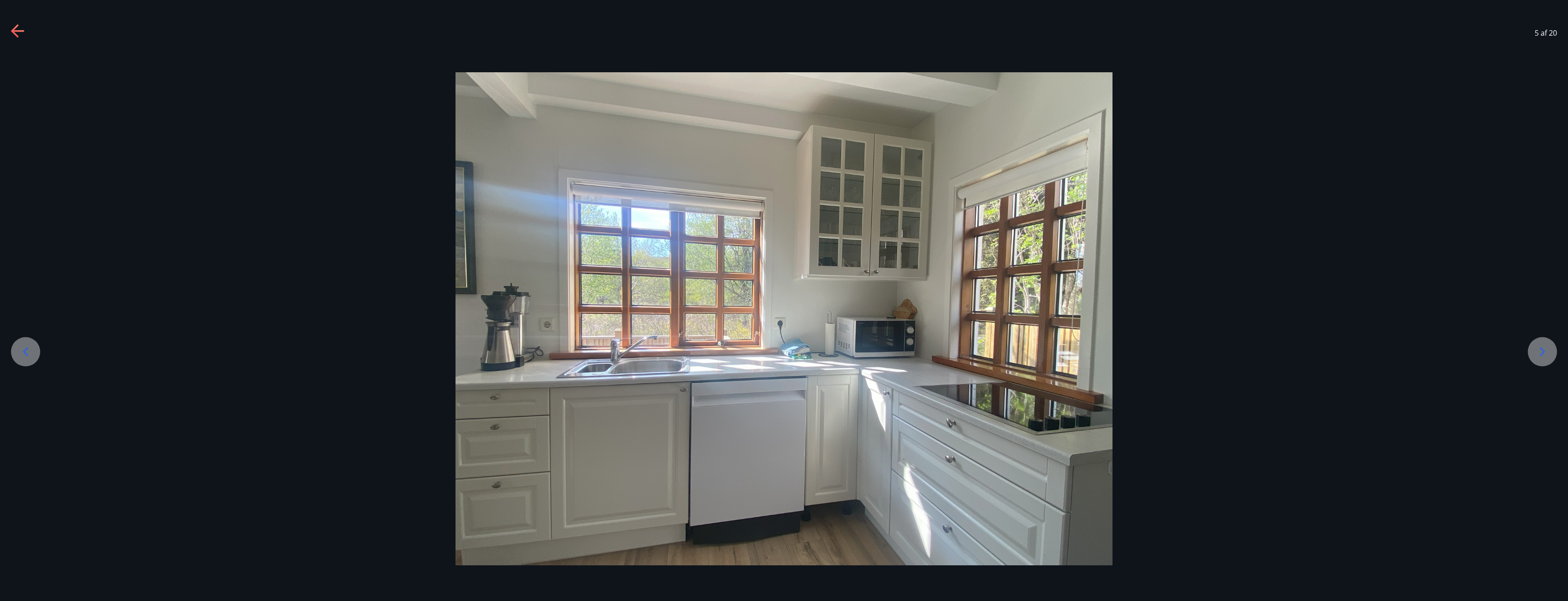
click at [1537, 349] on icon at bounding box center [1542, 351] width 14 height 14
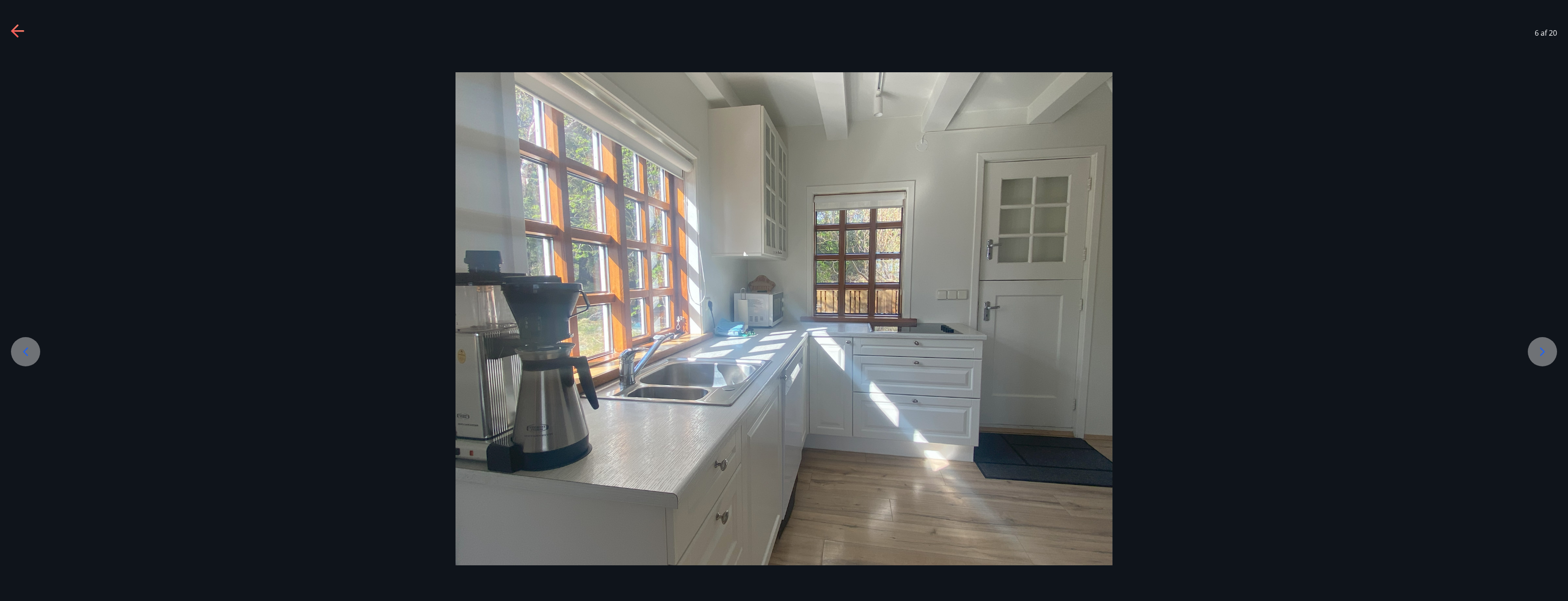
click at [1537, 349] on icon at bounding box center [1542, 351] width 14 height 14
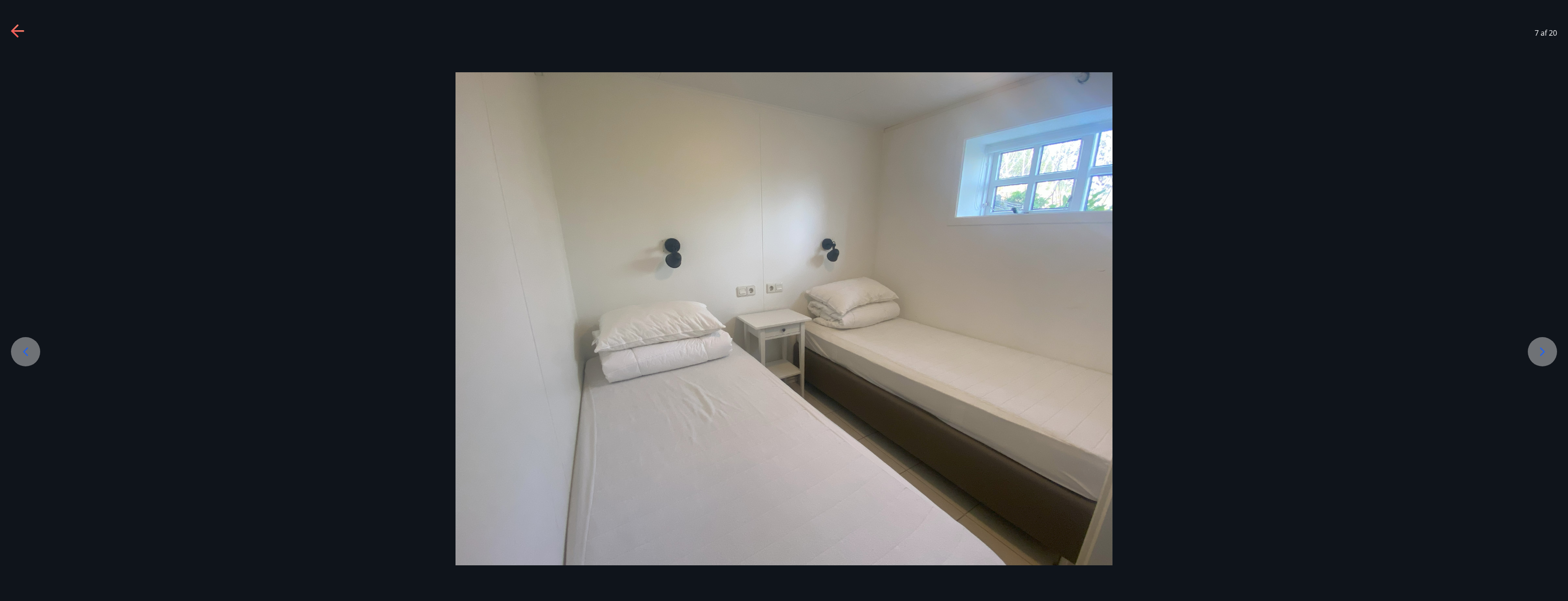
click at [1537, 349] on icon at bounding box center [1542, 351] width 14 height 14
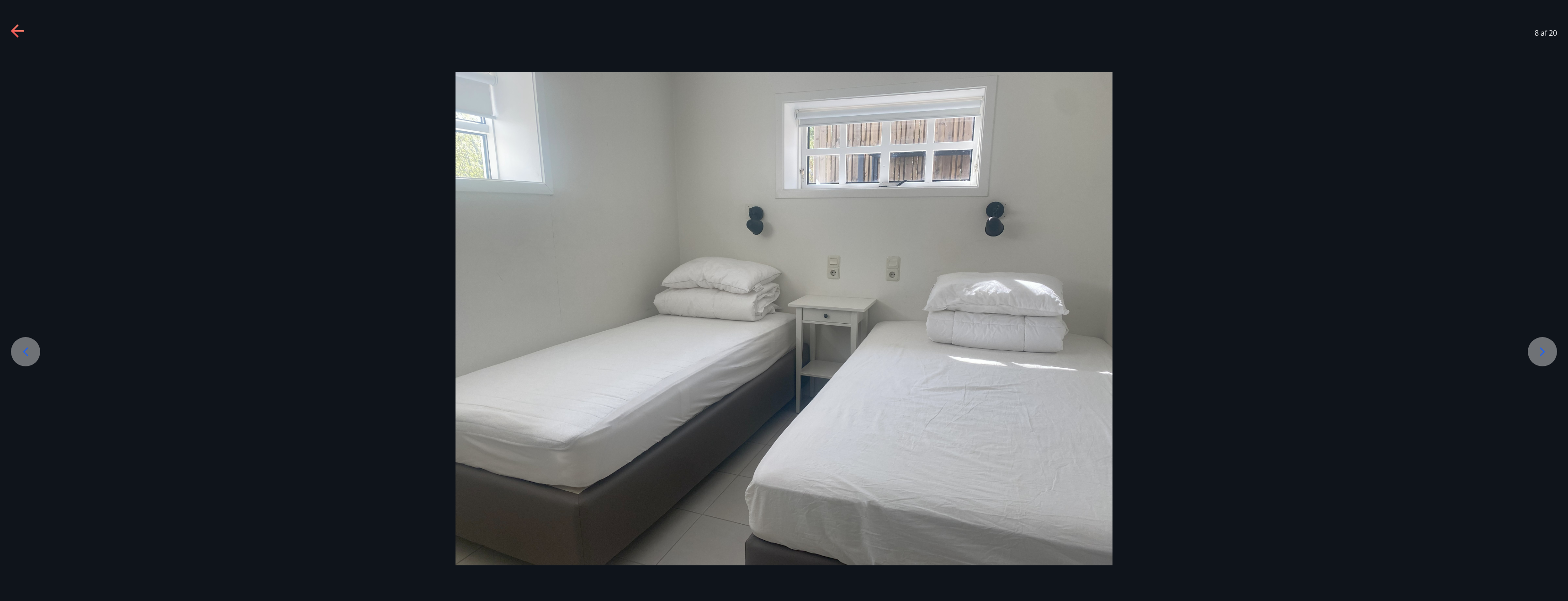
click at [1537, 352] on icon at bounding box center [1542, 351] width 14 height 14
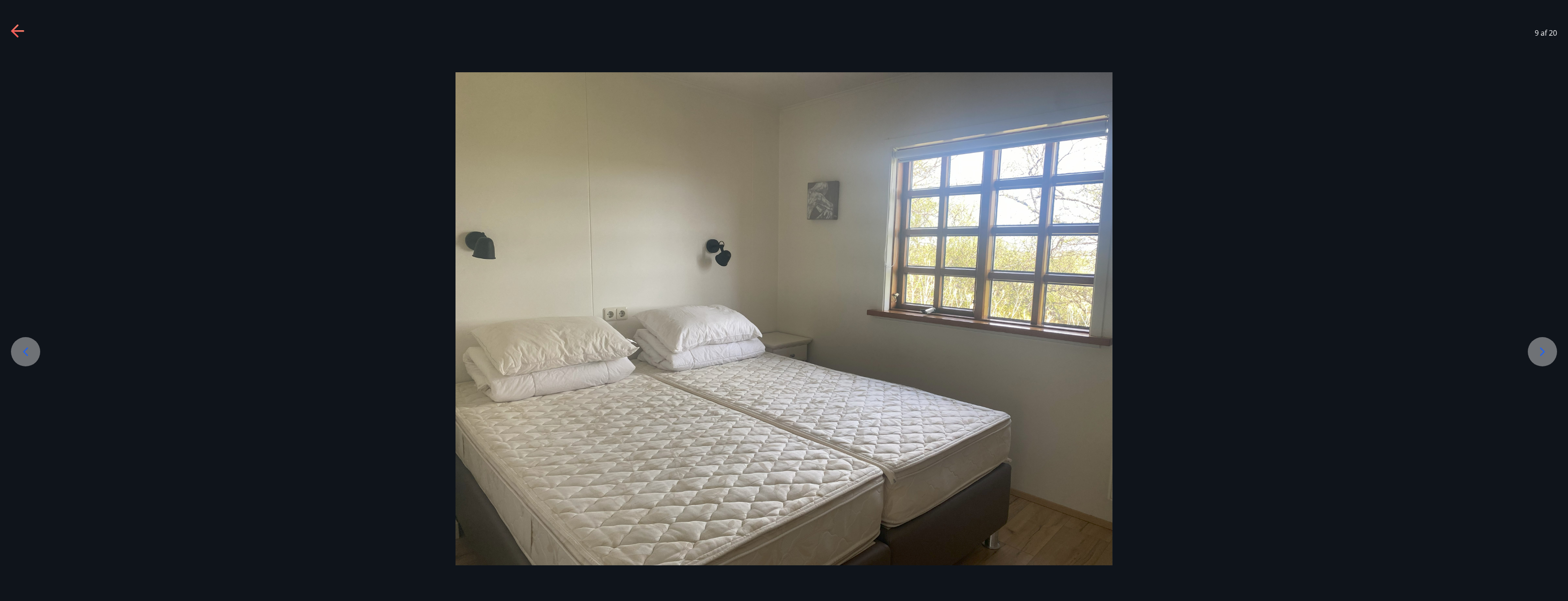
click at [1537, 352] on icon at bounding box center [1542, 351] width 14 height 14
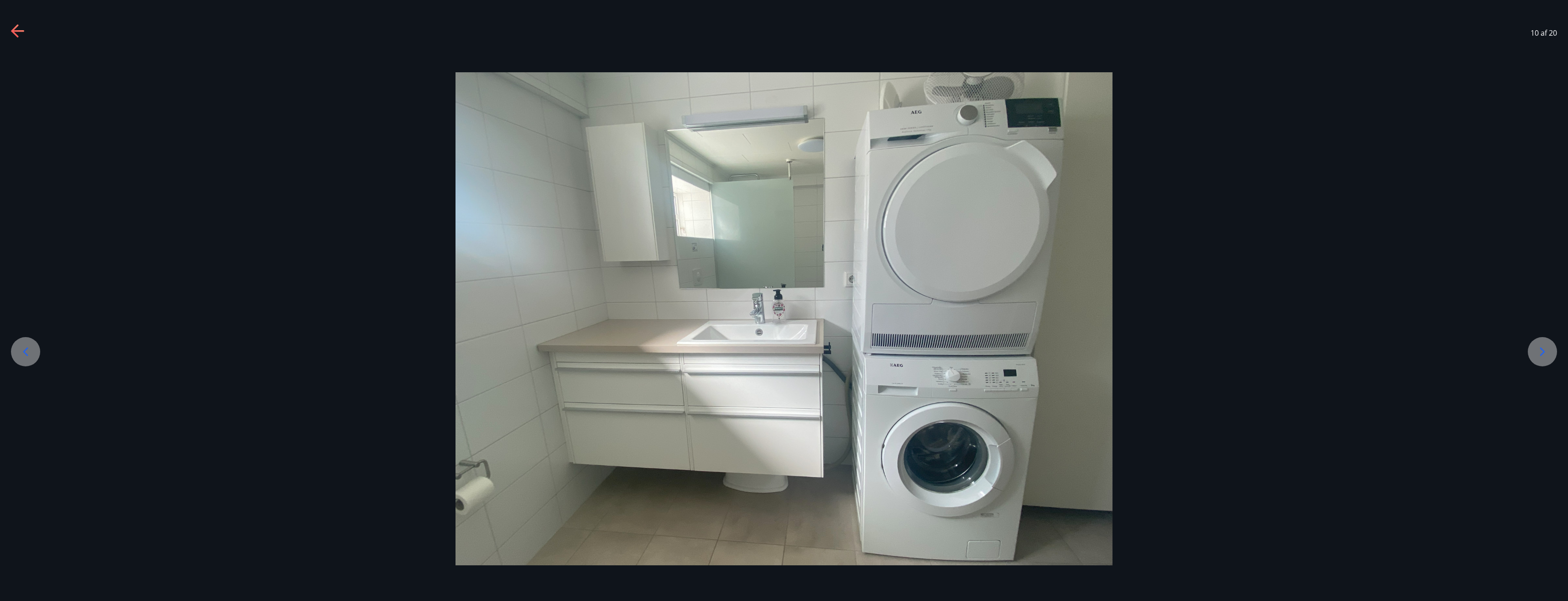
click at [1537, 352] on icon at bounding box center [1542, 351] width 14 height 14
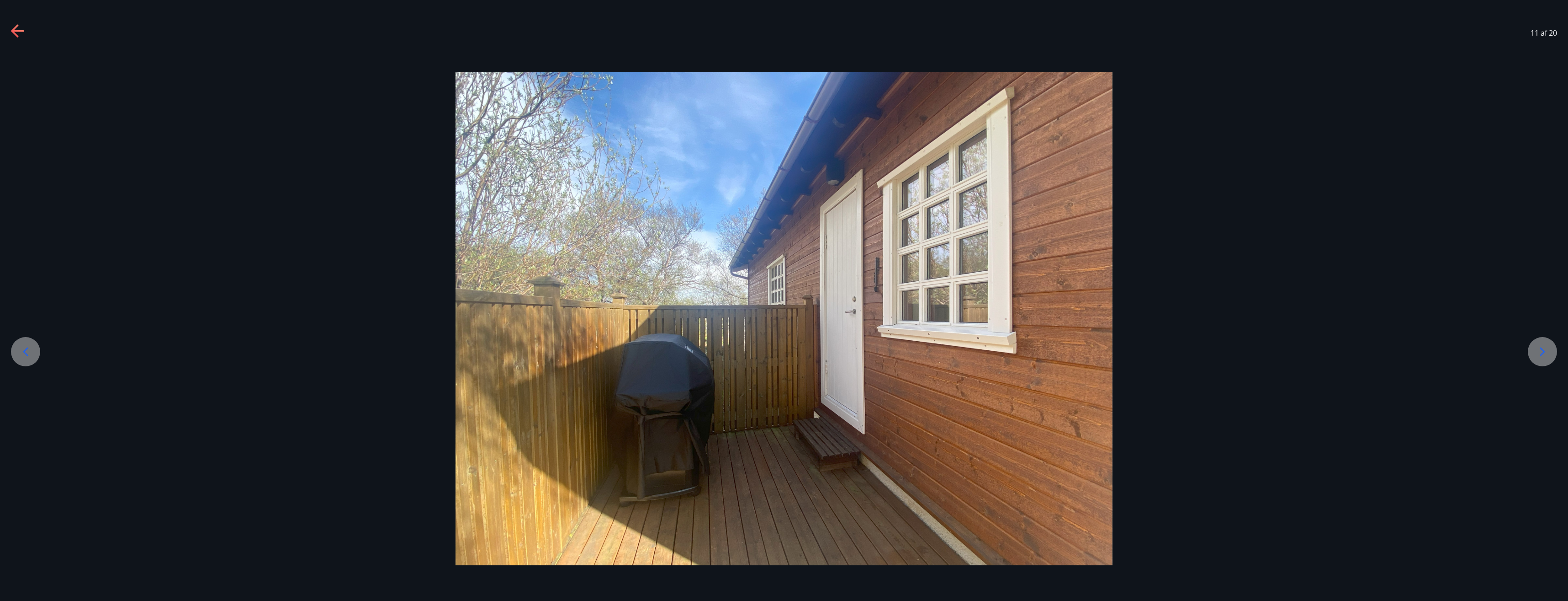
click at [1537, 352] on icon at bounding box center [1542, 351] width 14 height 14
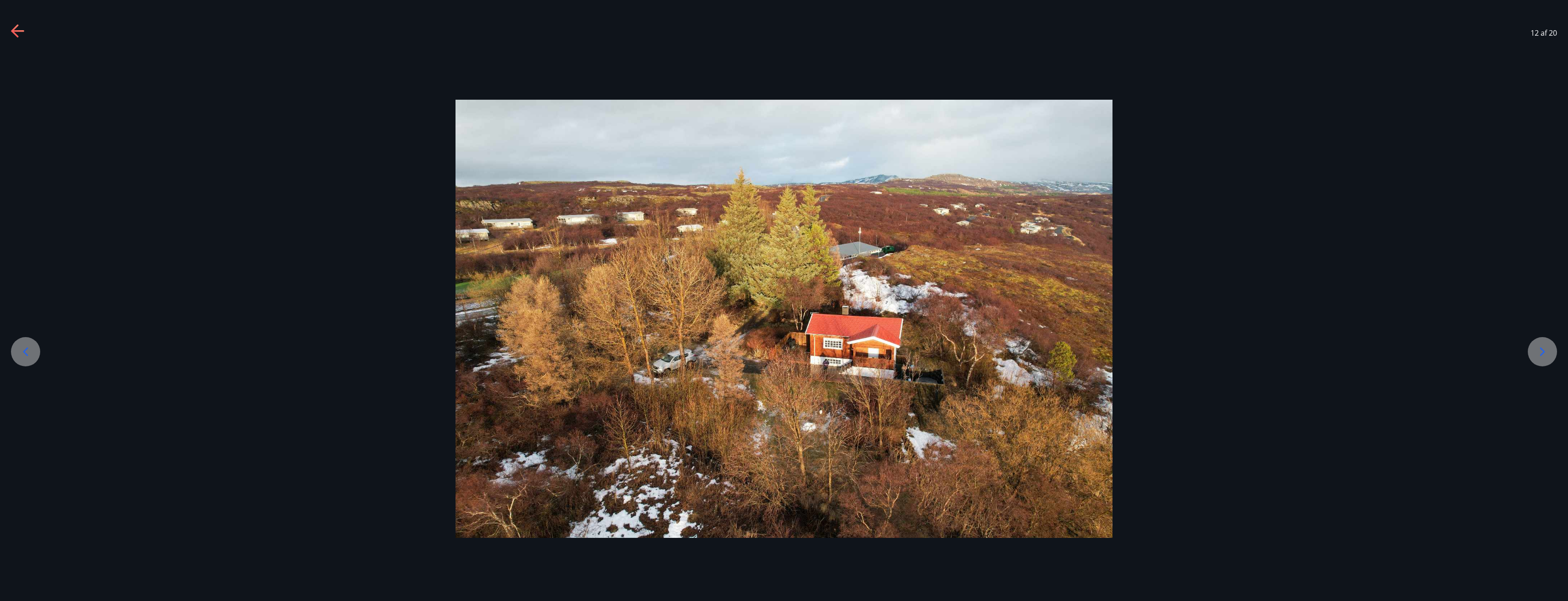
click at [1538, 354] on icon at bounding box center [1542, 351] width 14 height 14
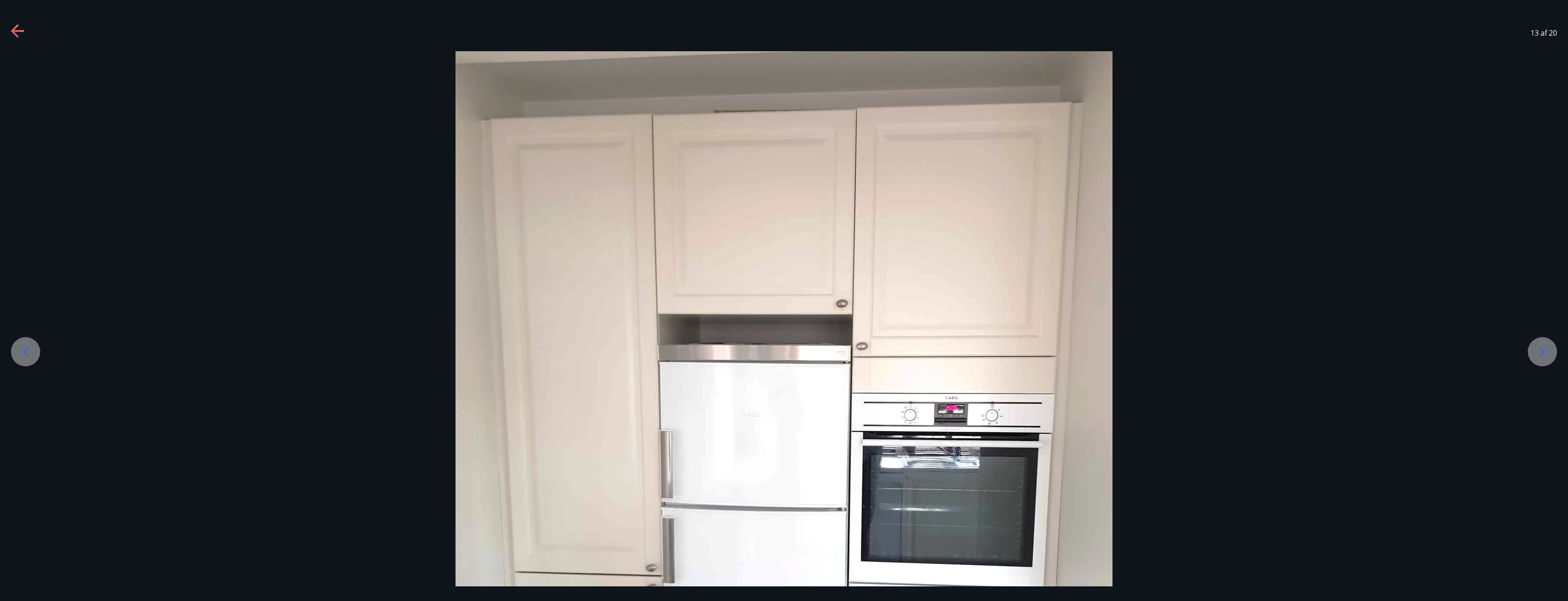
click at [1538, 354] on icon at bounding box center [1542, 351] width 14 height 14
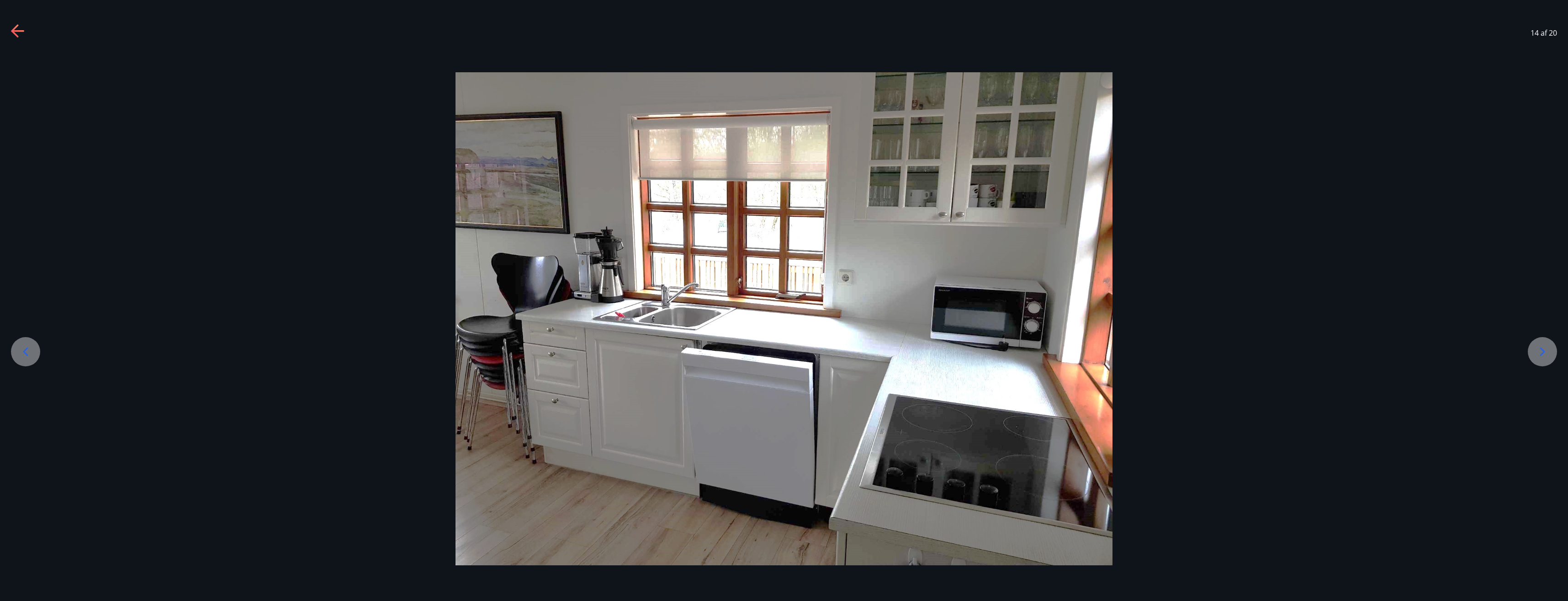
click at [1538, 354] on icon at bounding box center [1542, 351] width 14 height 14
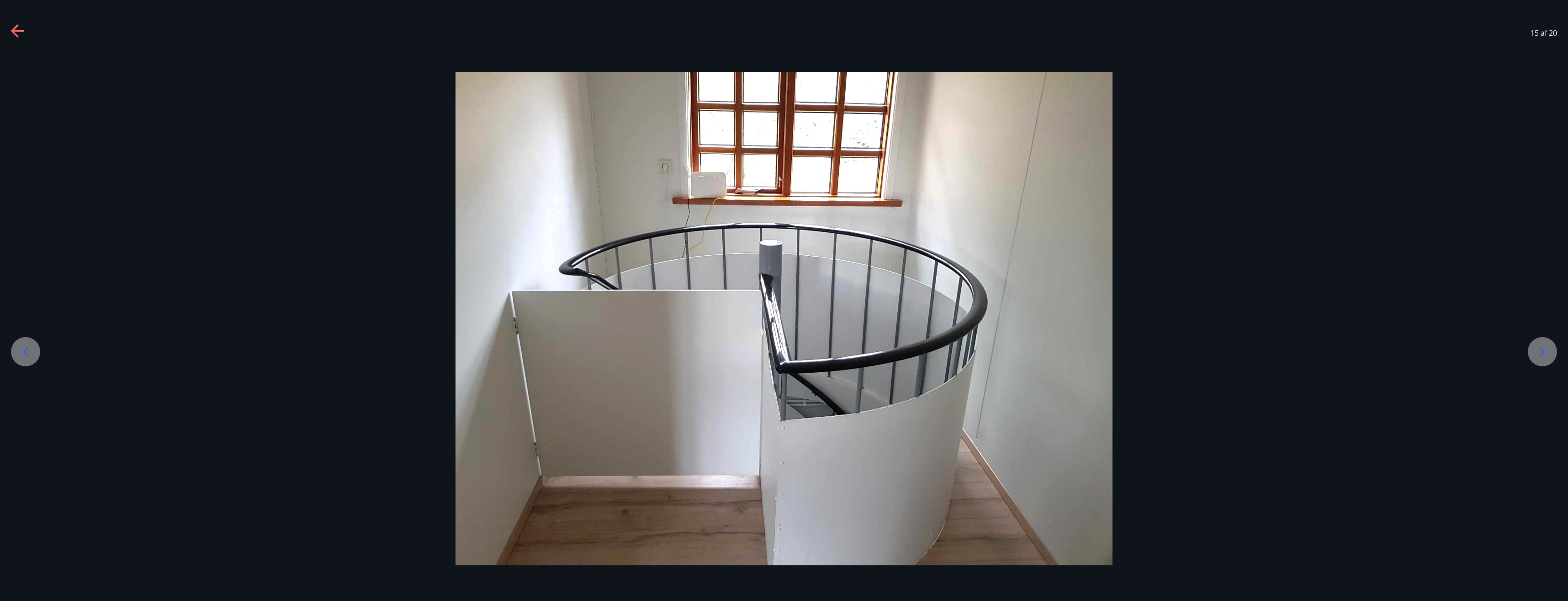
click at [1538, 354] on icon at bounding box center [1542, 351] width 14 height 14
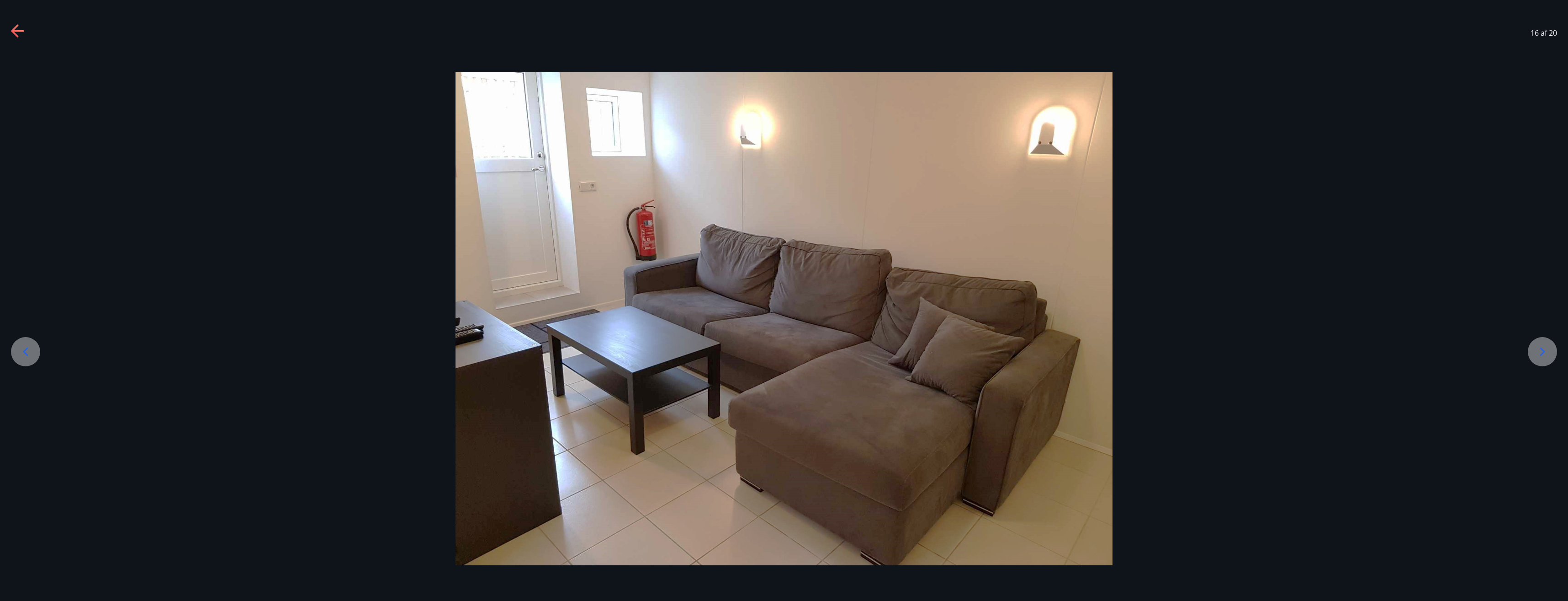
click at [1538, 354] on icon at bounding box center [1542, 351] width 14 height 14
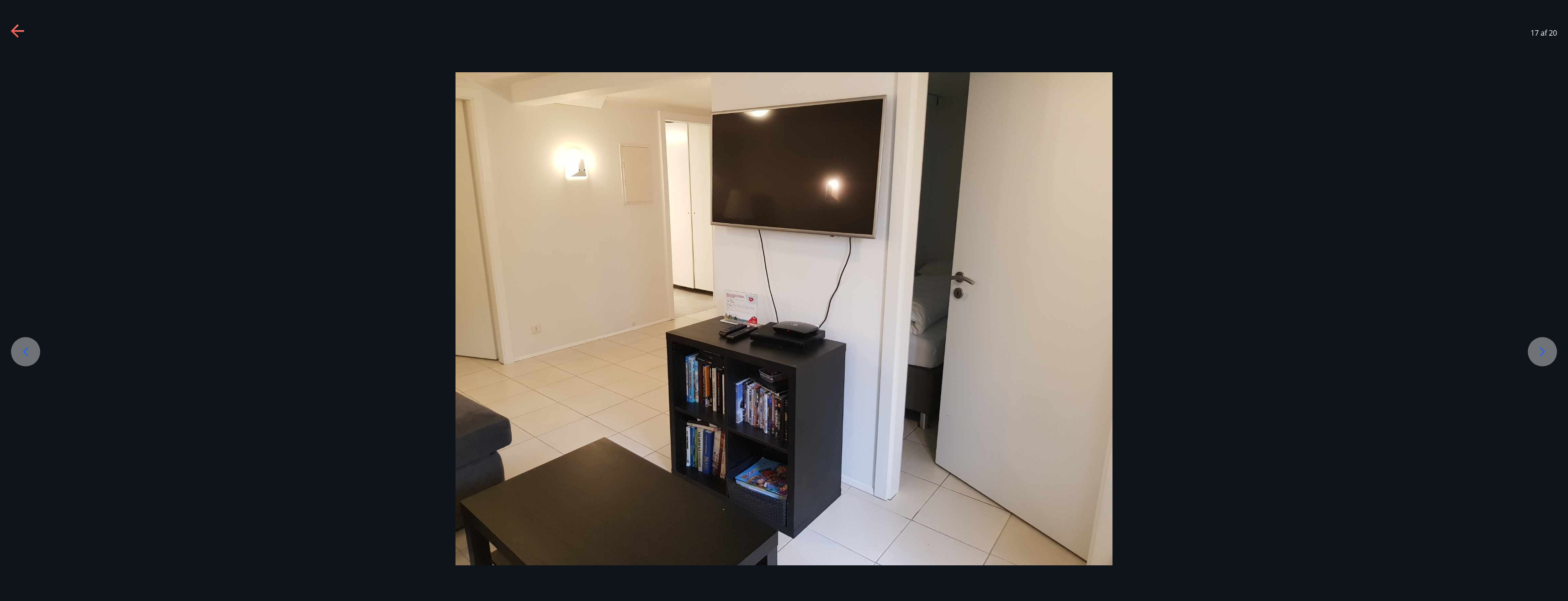
click at [1538, 354] on icon at bounding box center [1542, 351] width 14 height 14
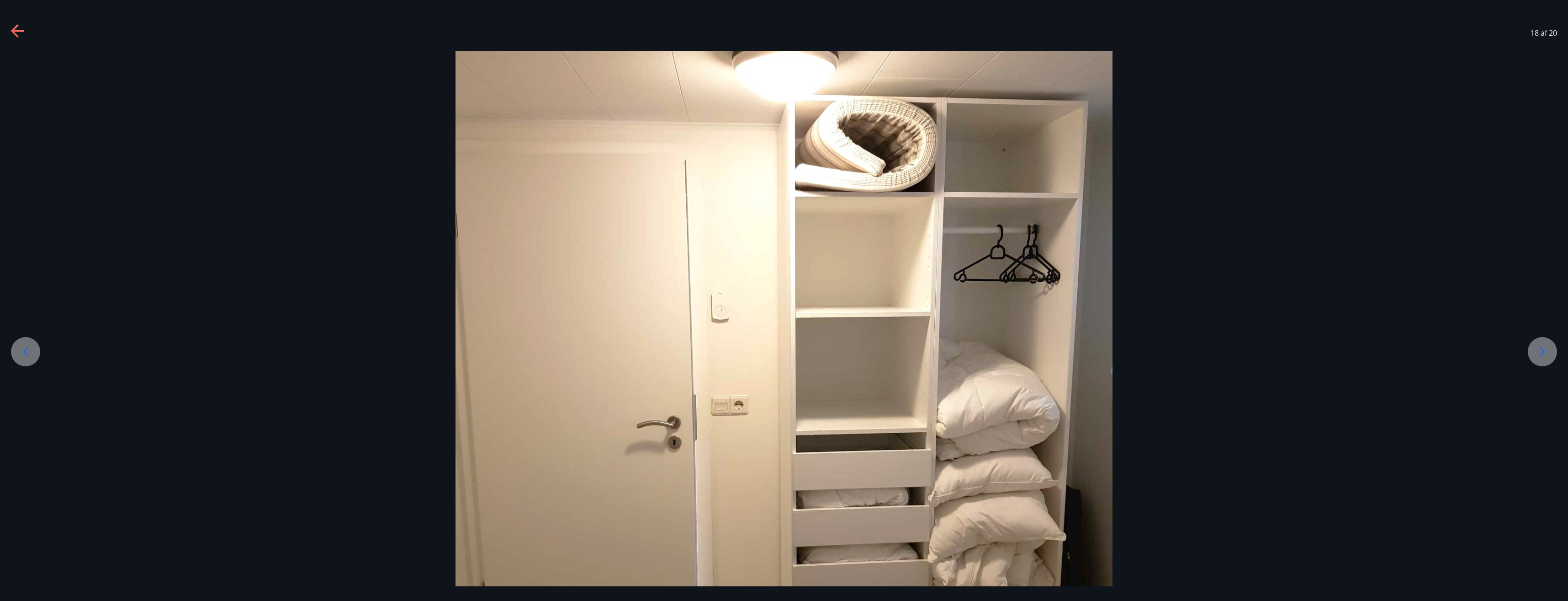
click at [1545, 348] on icon at bounding box center [1542, 351] width 14 height 14
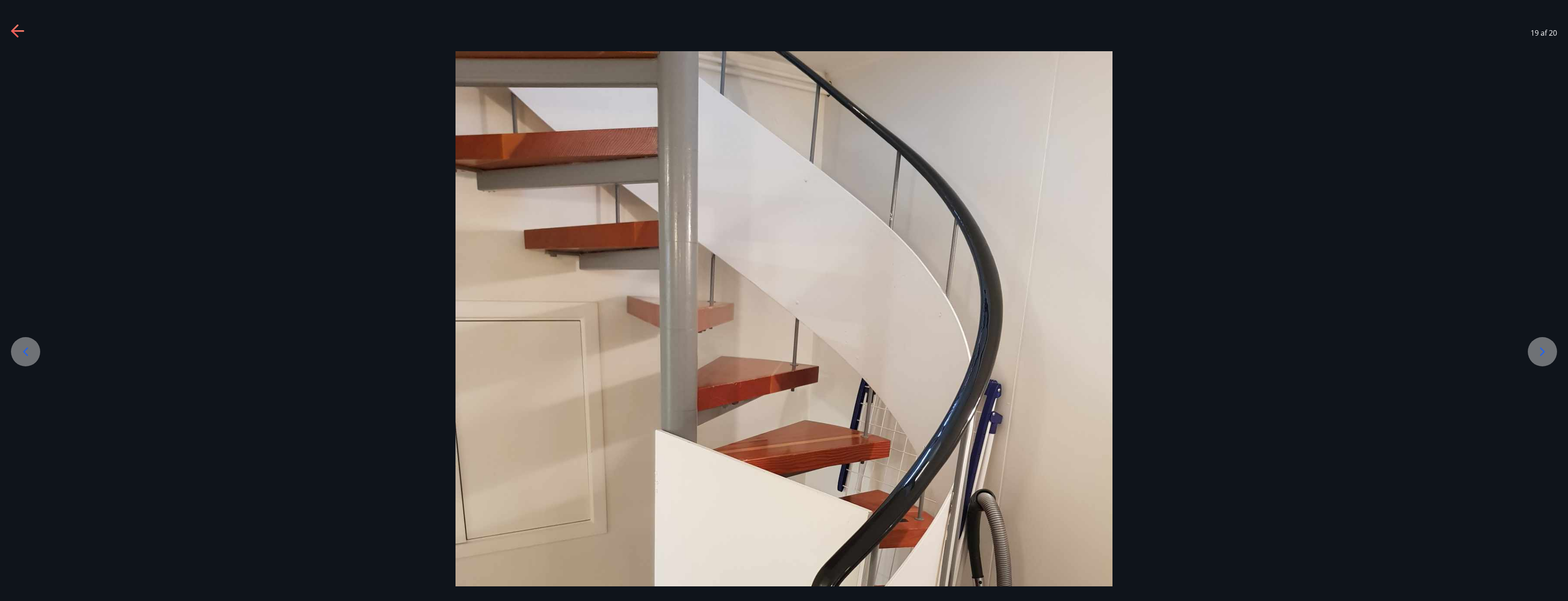
click at [1545, 348] on icon at bounding box center [1542, 351] width 14 height 14
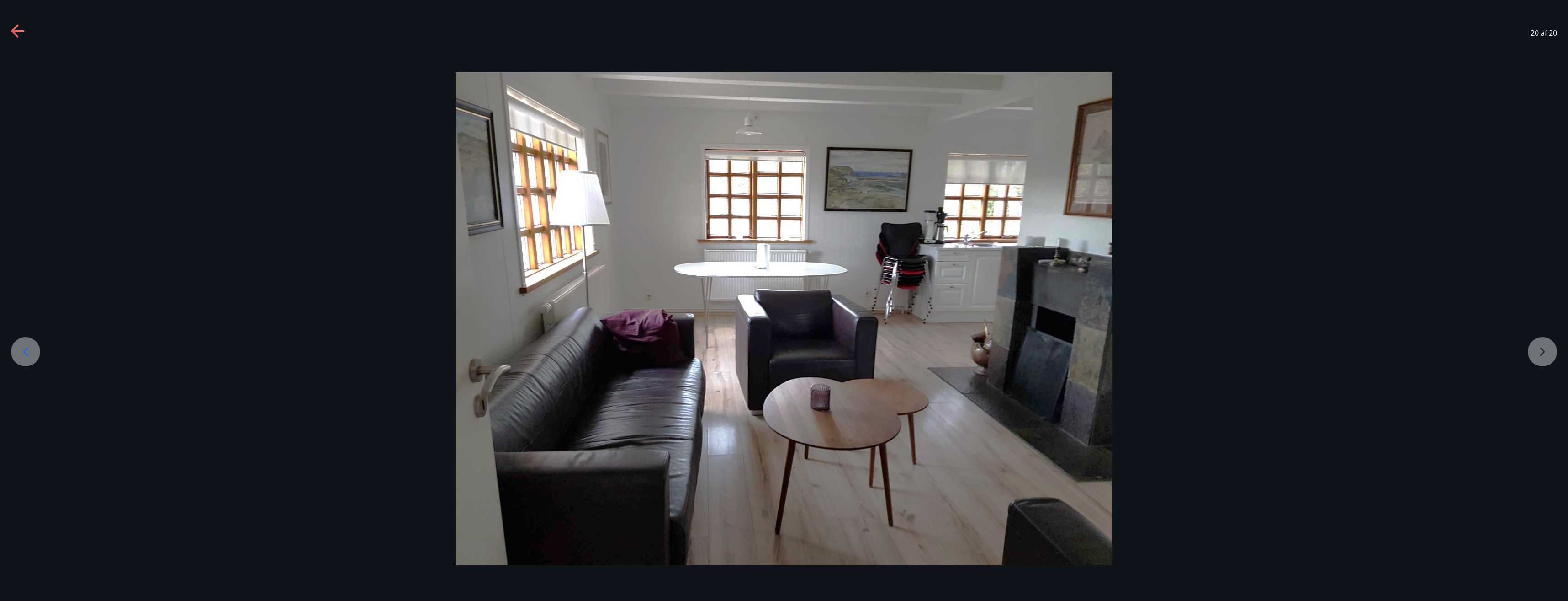
click at [1545, 348] on div at bounding box center [784, 319] width 1568 height 494
click at [13, 34] on icon at bounding box center [18, 31] width 14 height 14
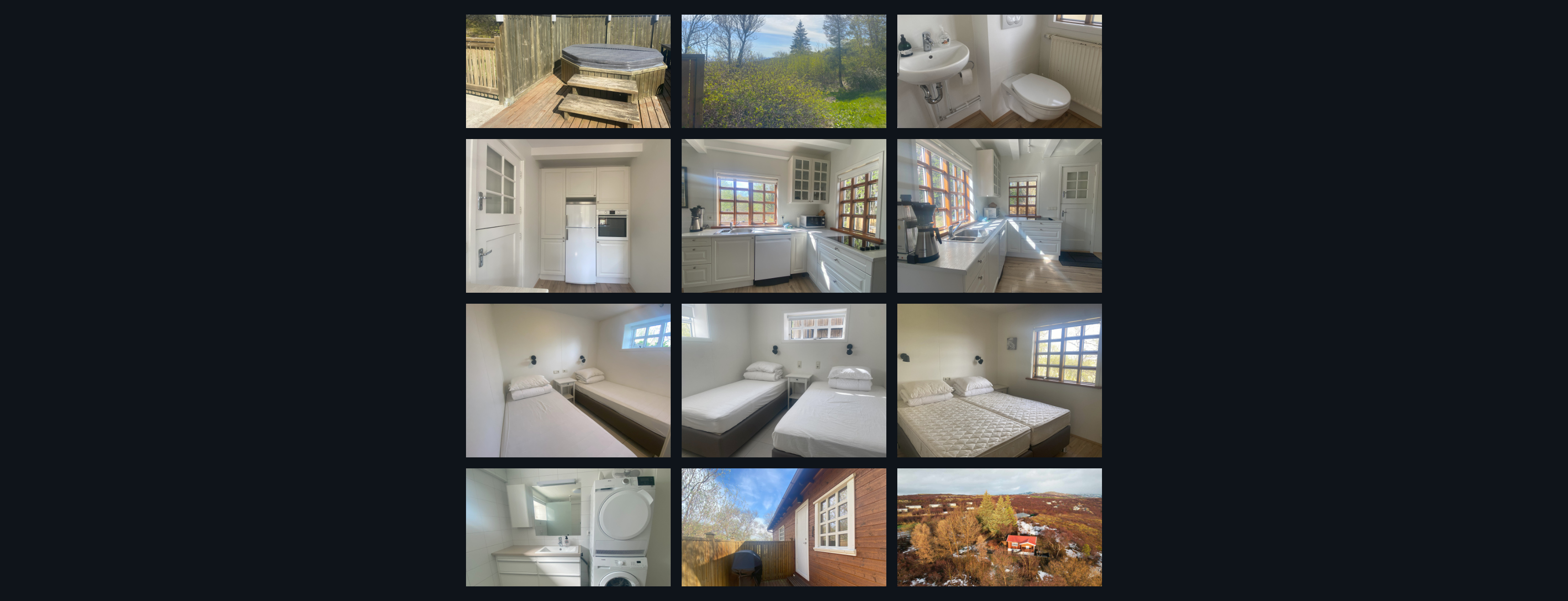
scroll to position [274, 0]
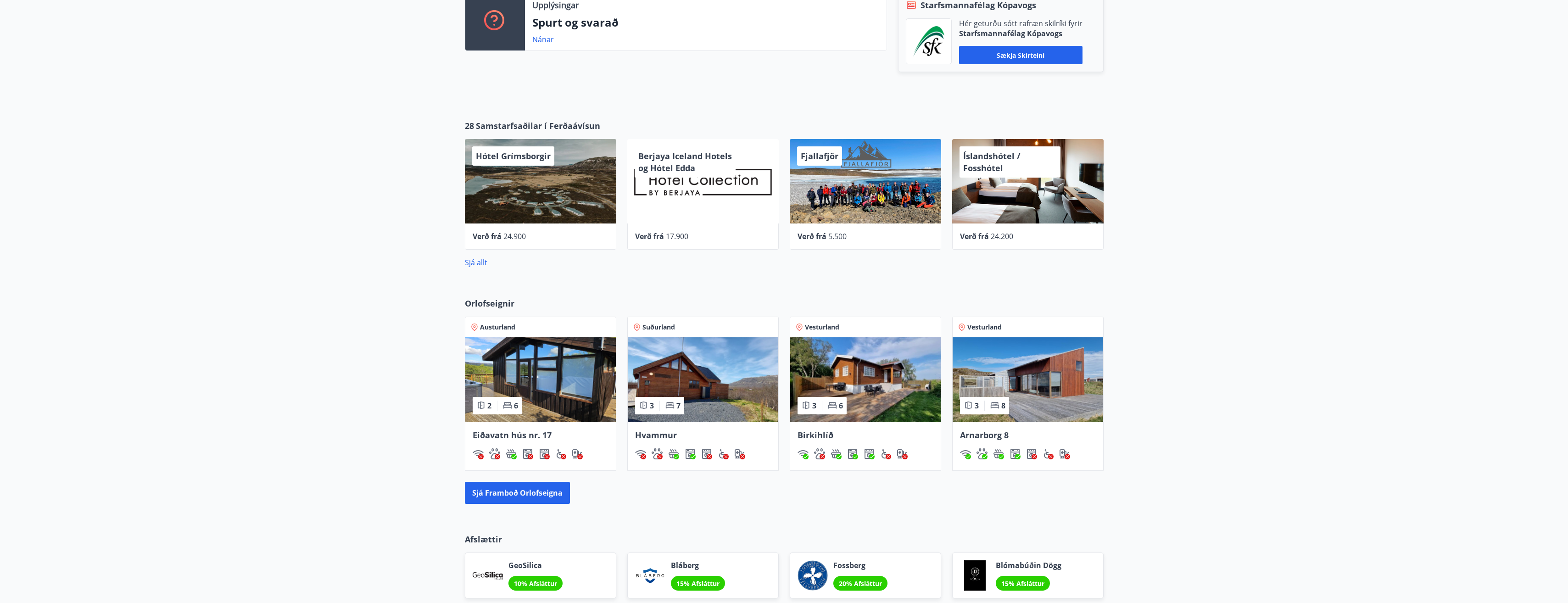
scroll to position [275, 0]
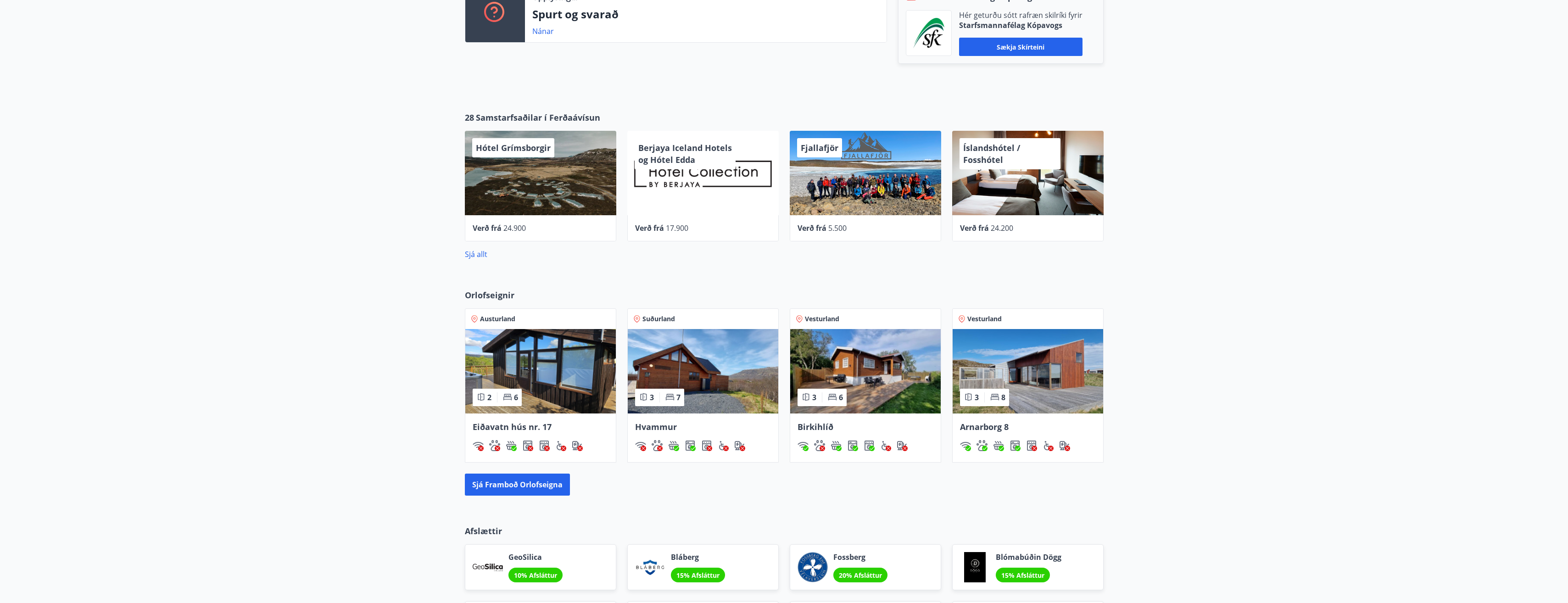
click at [995, 370] on img at bounding box center [1028, 371] width 150 height 85
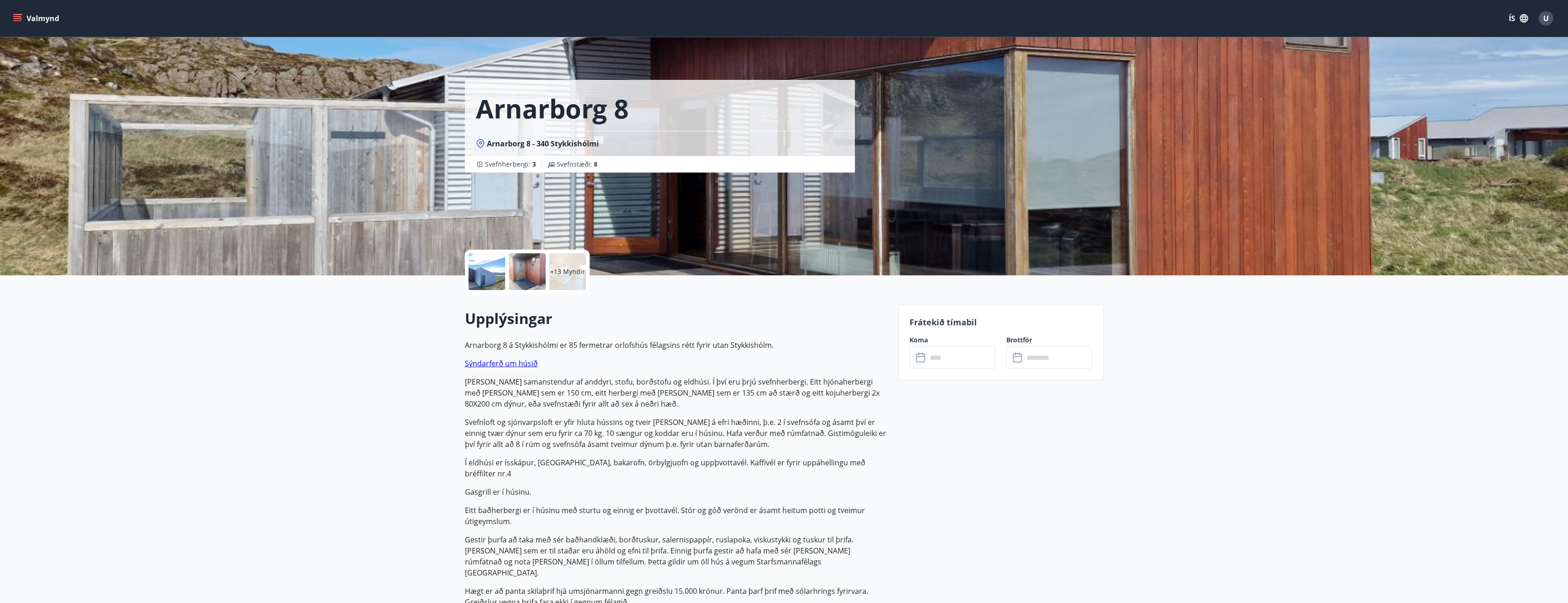
click at [952, 351] on input "text" at bounding box center [961, 357] width 68 height 22
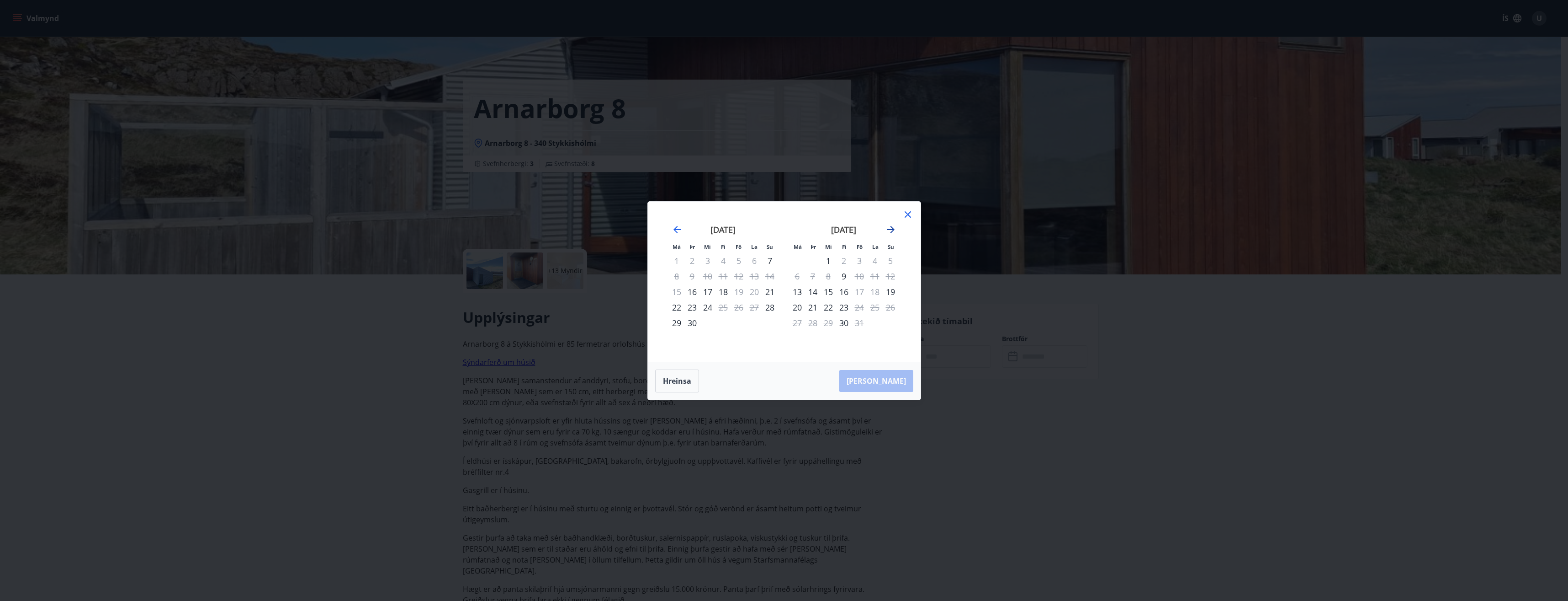
click at [893, 230] on icon "Move forward to switch to the next month." at bounding box center [891, 229] width 8 height 8
click at [910, 210] on icon at bounding box center [908, 214] width 11 height 11
